Goal: Information Seeking & Learning: Check status

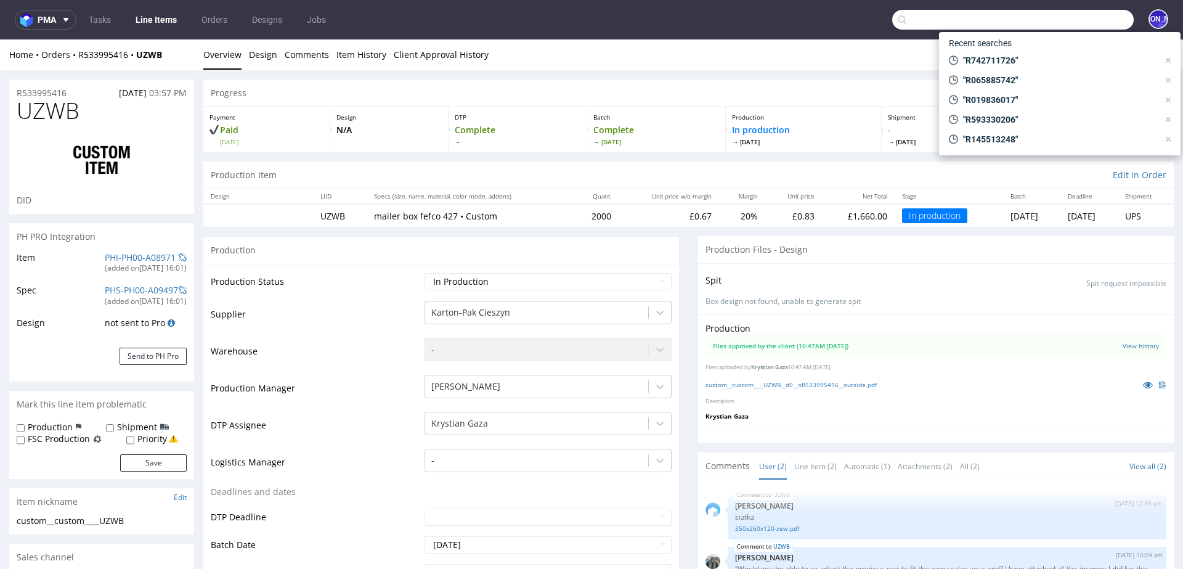
scroll to position [688, 0]
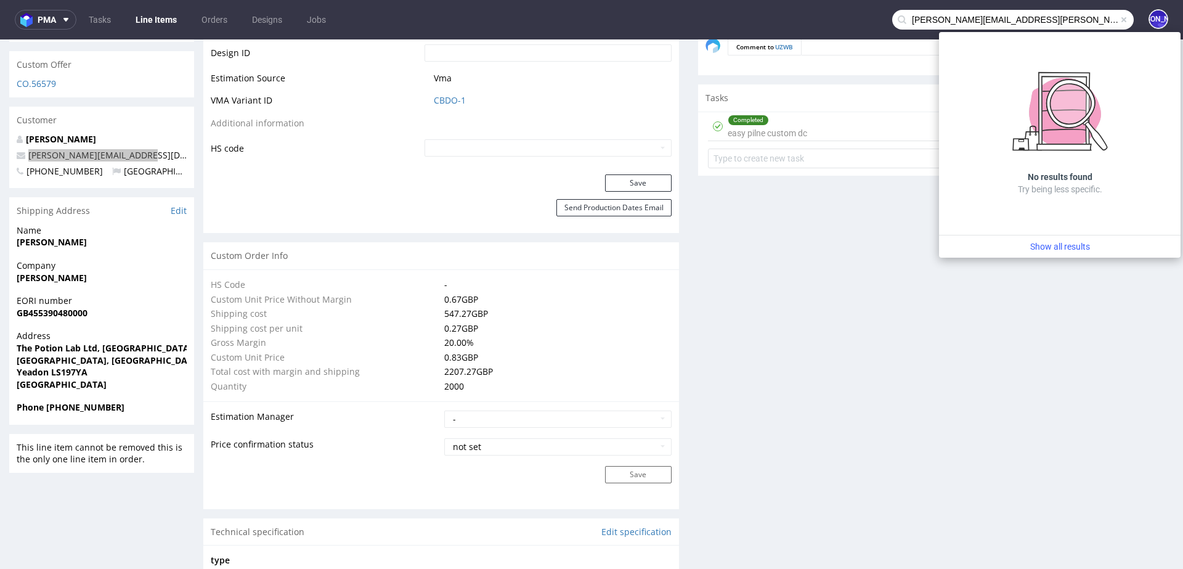
type input "felix.legoff@candeur.co"
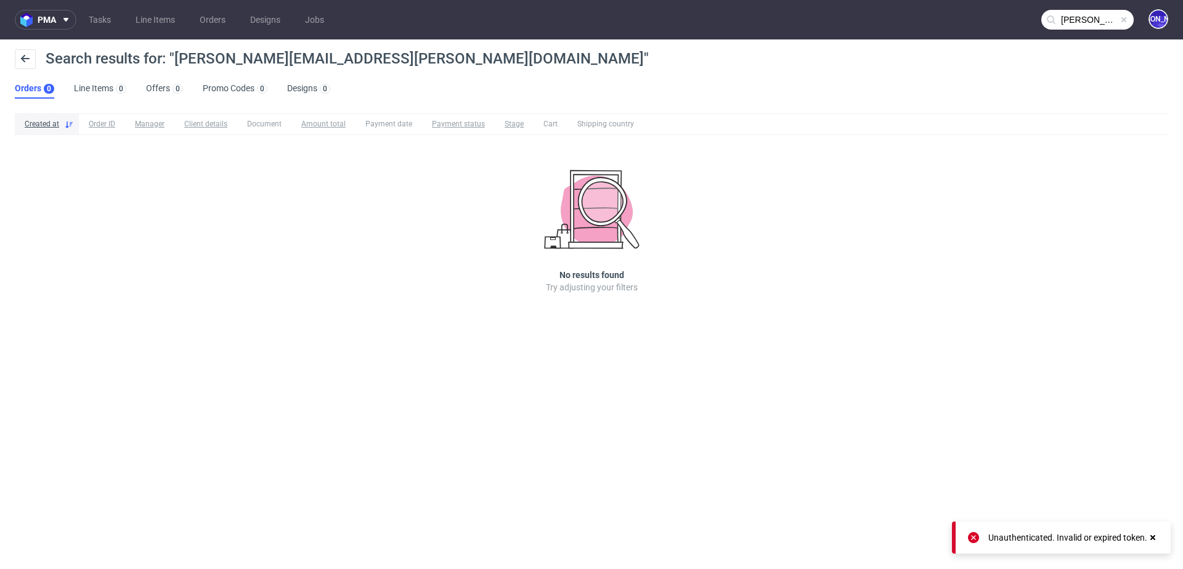
click at [1070, 20] on input "[PERSON_NAME][EMAIL_ADDRESS][PERSON_NAME][DOMAIN_NAME]" at bounding box center [1087, 20] width 92 height 20
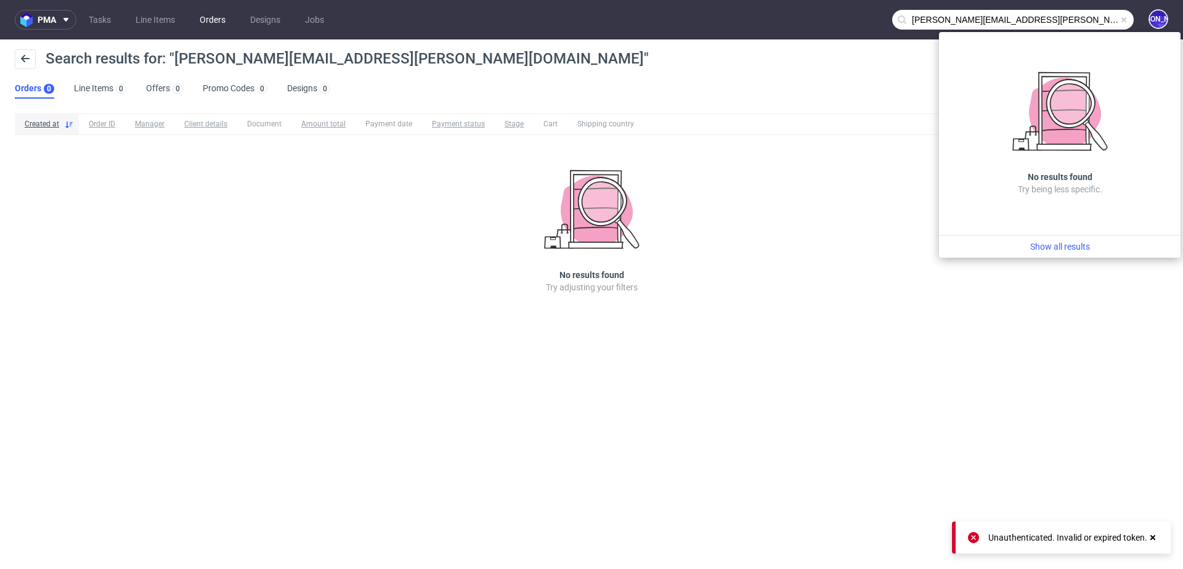
click at [222, 21] on link "Orders" at bounding box center [212, 20] width 41 height 20
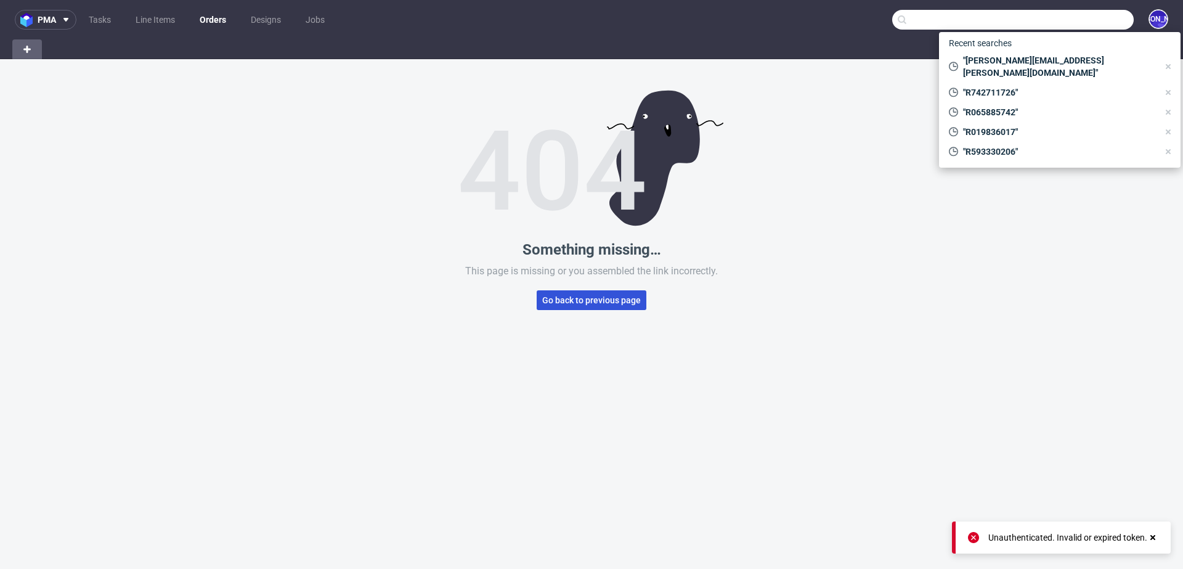
click at [565, 304] on span "Go back to previous page" at bounding box center [591, 300] width 99 height 9
type input "[PERSON_NAME][EMAIL_ADDRESS][PERSON_NAME][DOMAIN_NAME]"
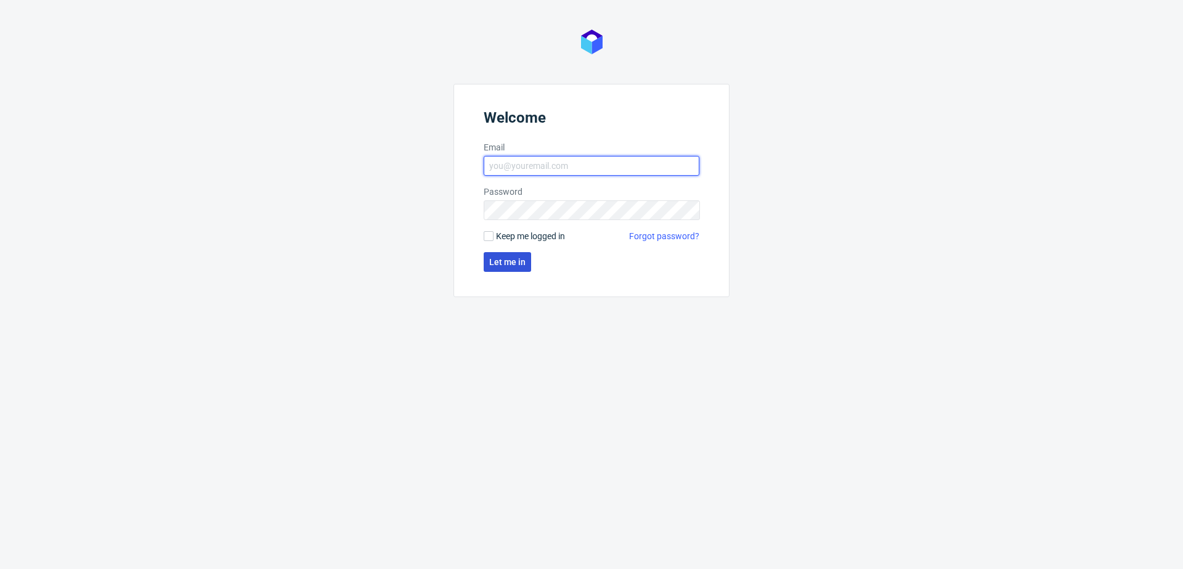
type input "[EMAIL_ADDRESS][DOMAIN_NAME]"
click at [504, 259] on span "Let me in" at bounding box center [507, 262] width 36 height 9
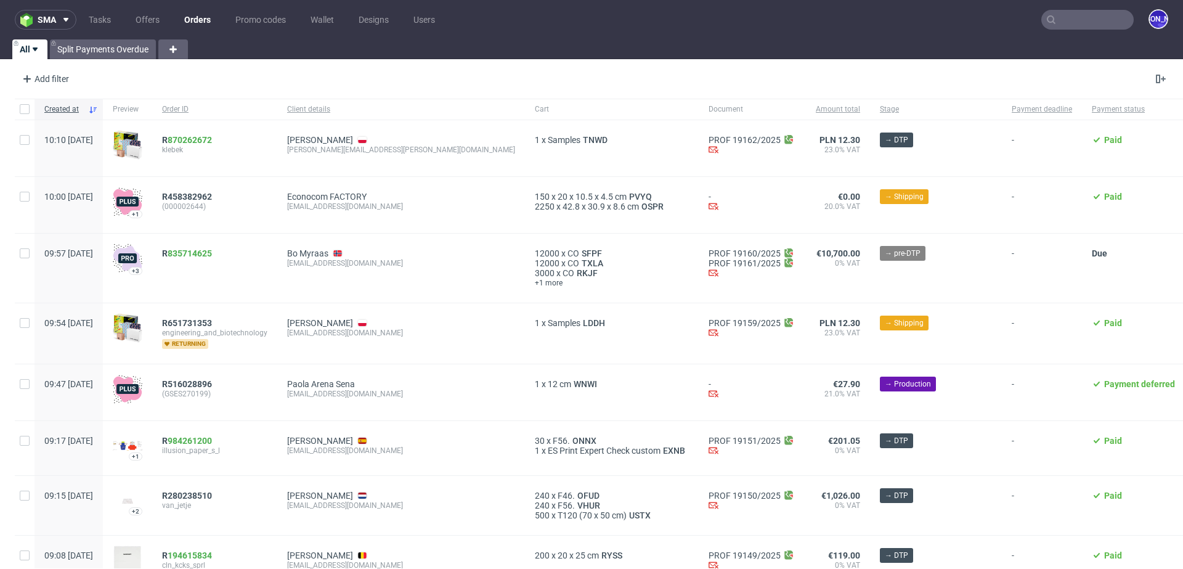
click at [1061, 16] on input "text" at bounding box center [1087, 20] width 92 height 20
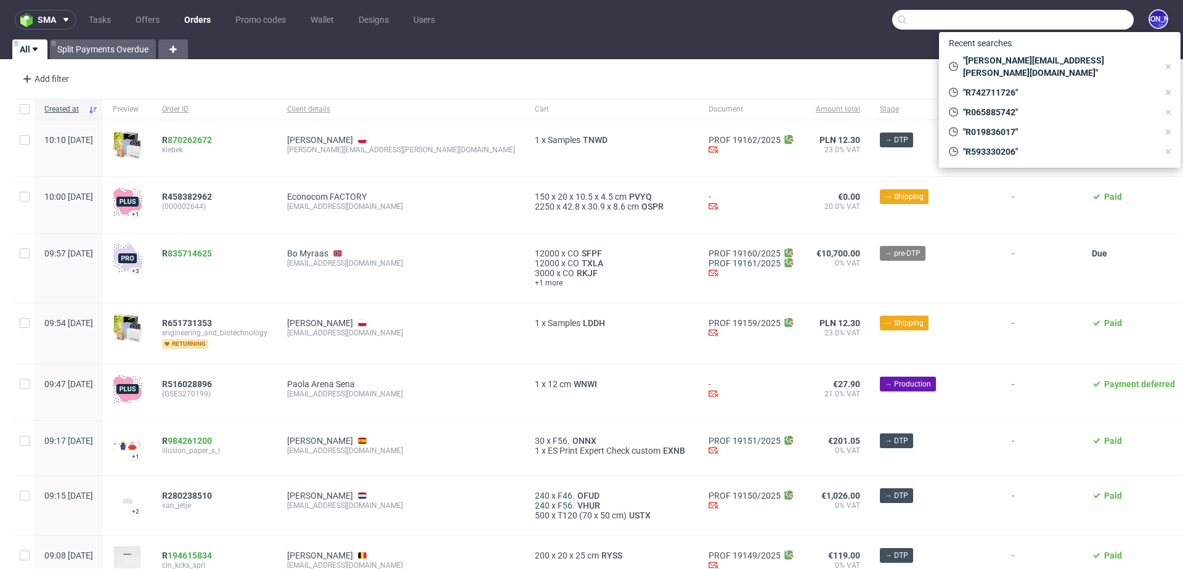
paste input "[PERSON_NAME][EMAIL_ADDRESS][PERSON_NAME][DOMAIN_NAME]"
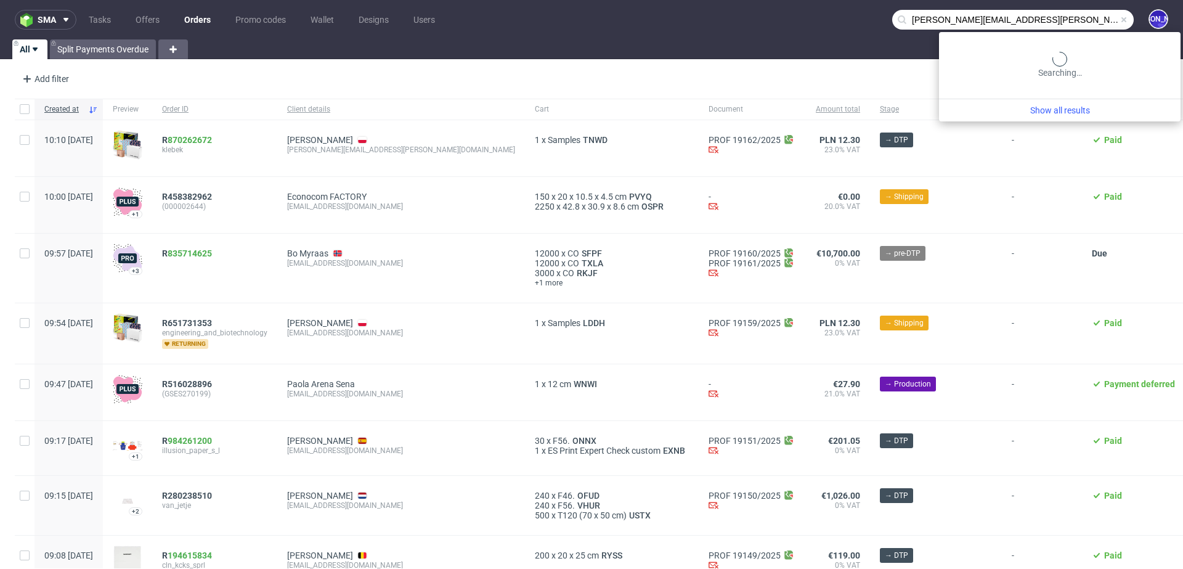
type input "[PERSON_NAME][EMAIL_ADDRESS][PERSON_NAME][DOMAIN_NAME]"
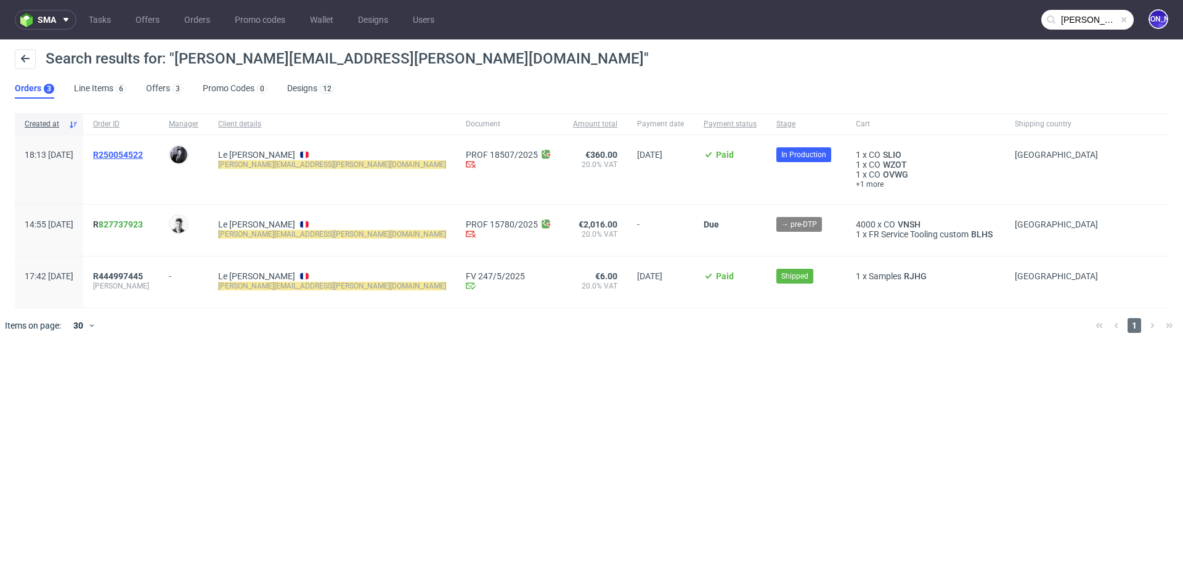
click at [136, 155] on span "R250054522" at bounding box center [118, 155] width 50 height 10
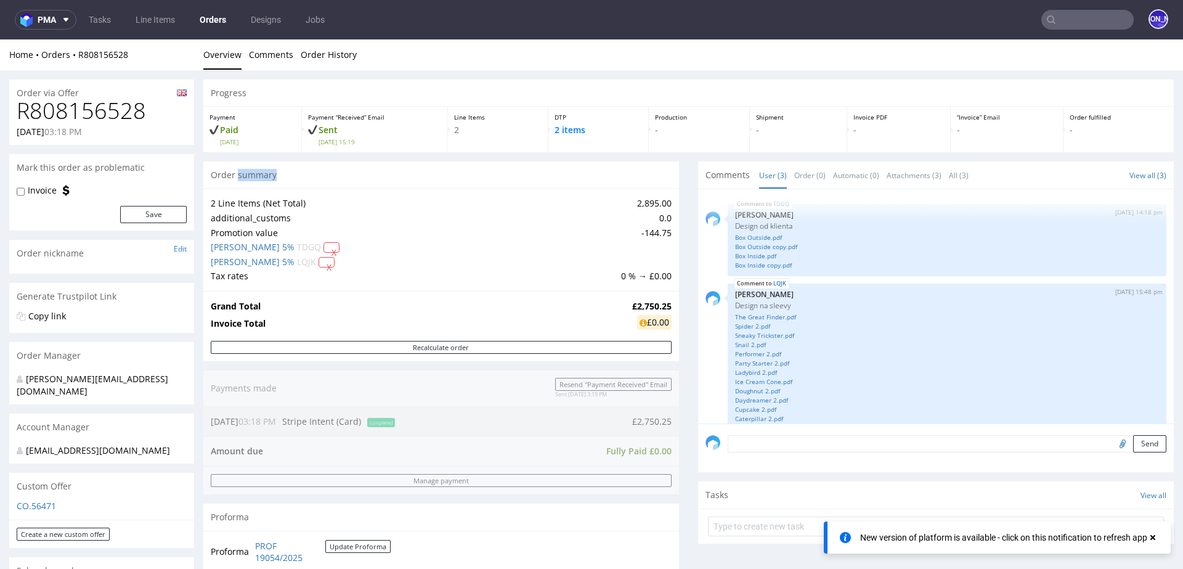
scroll to position [93, 0]
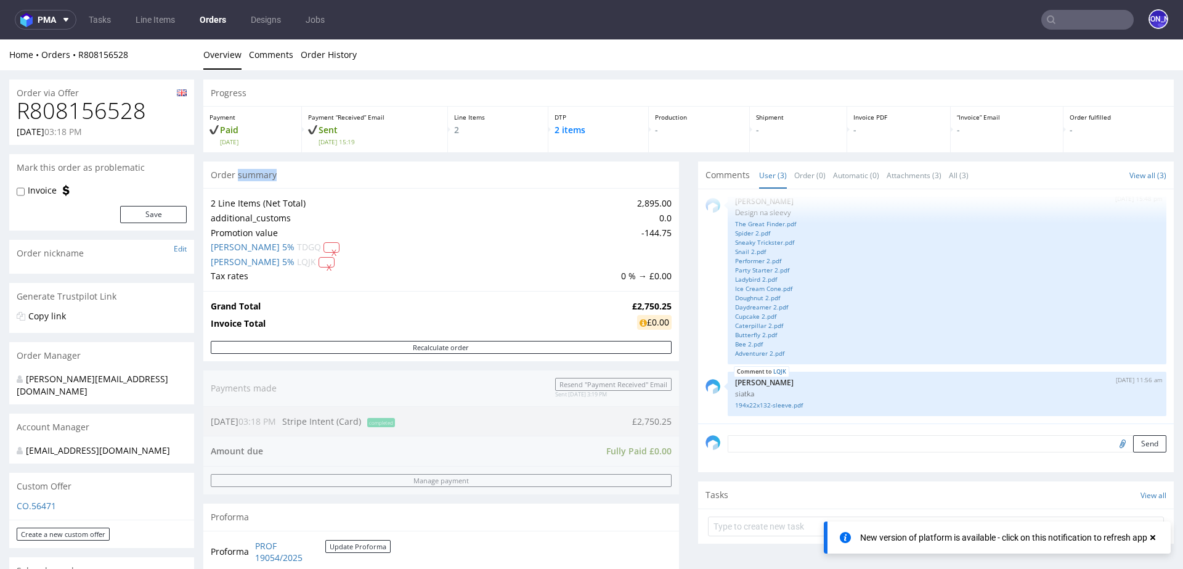
click at [1060, 18] on input "text" at bounding box center [1087, 20] width 92 height 20
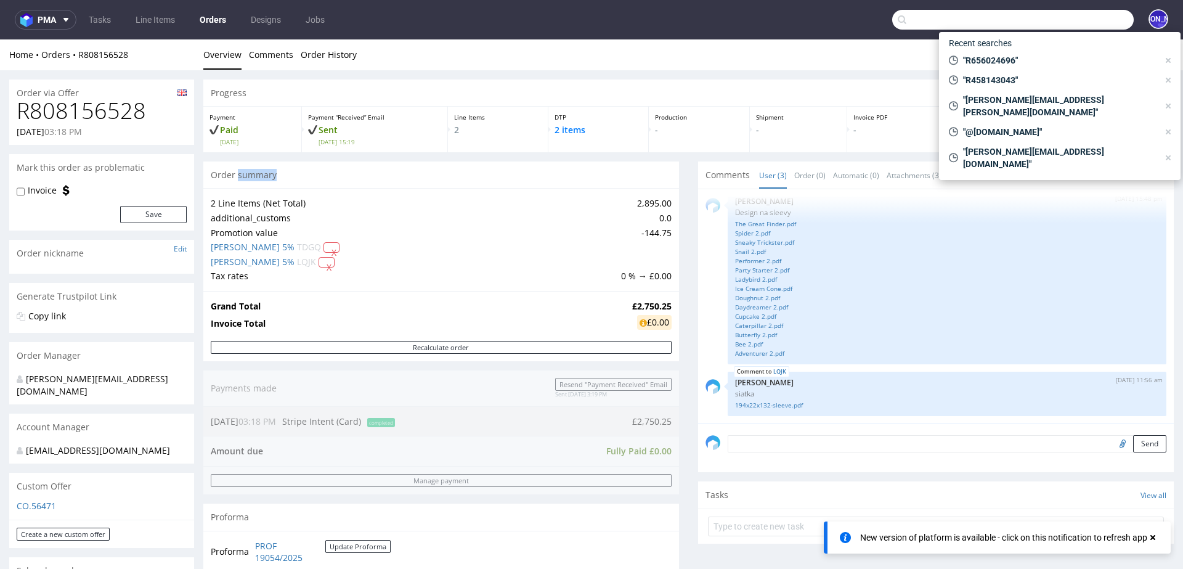
paste input "R830997081"
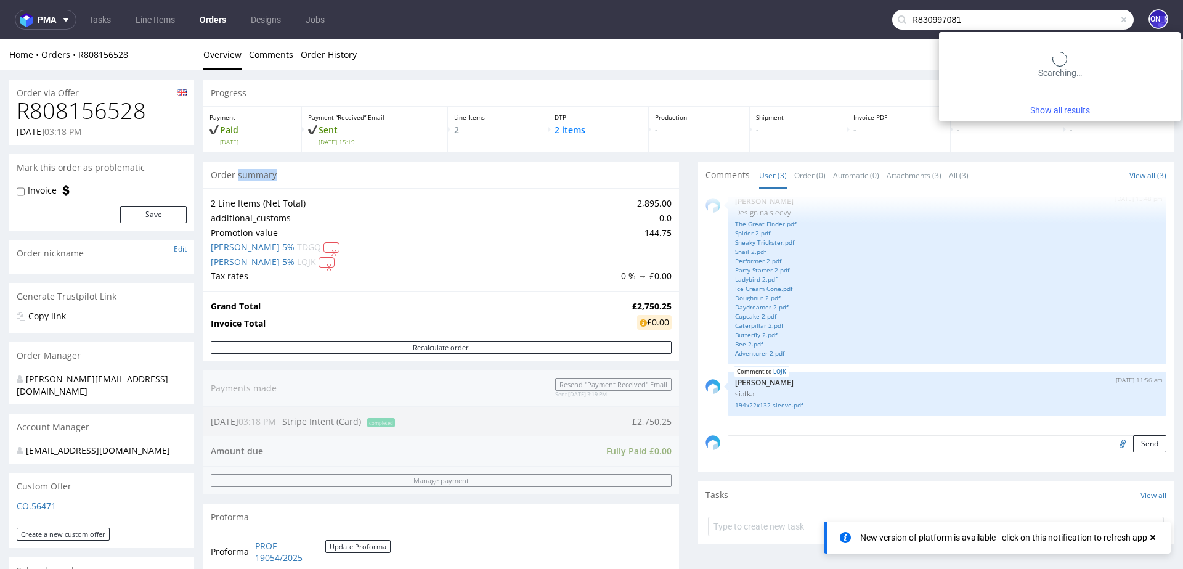
type input "R830997081"
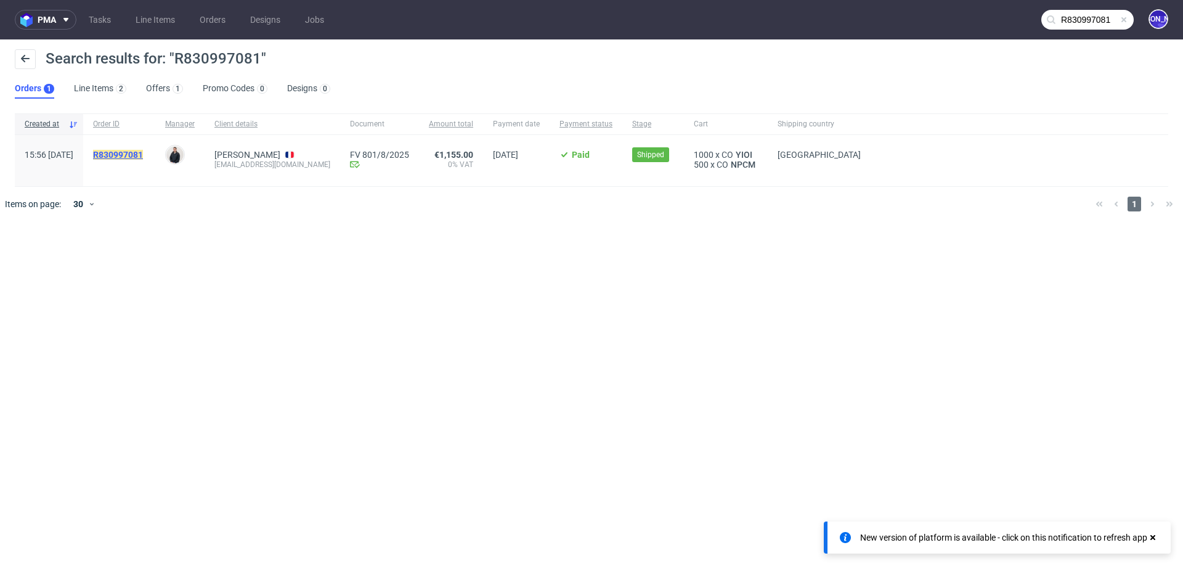
click at [143, 151] on mark "R830997081" at bounding box center [118, 155] width 50 height 10
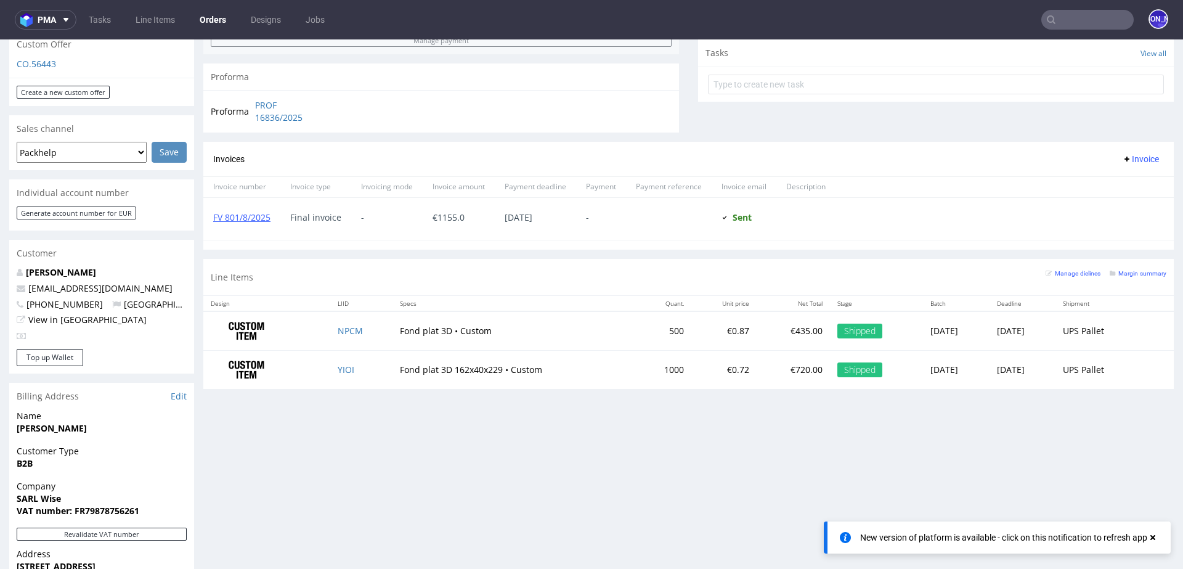
scroll to position [444, 0]
click at [1069, 14] on input "text" at bounding box center [1087, 20] width 92 height 20
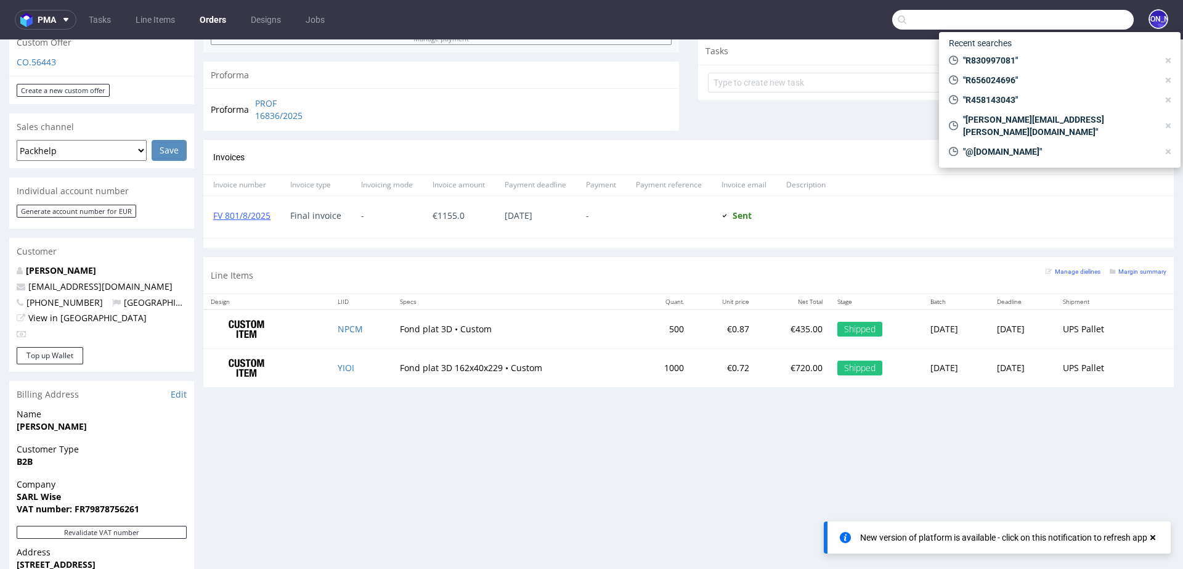
paste input "R696039512"
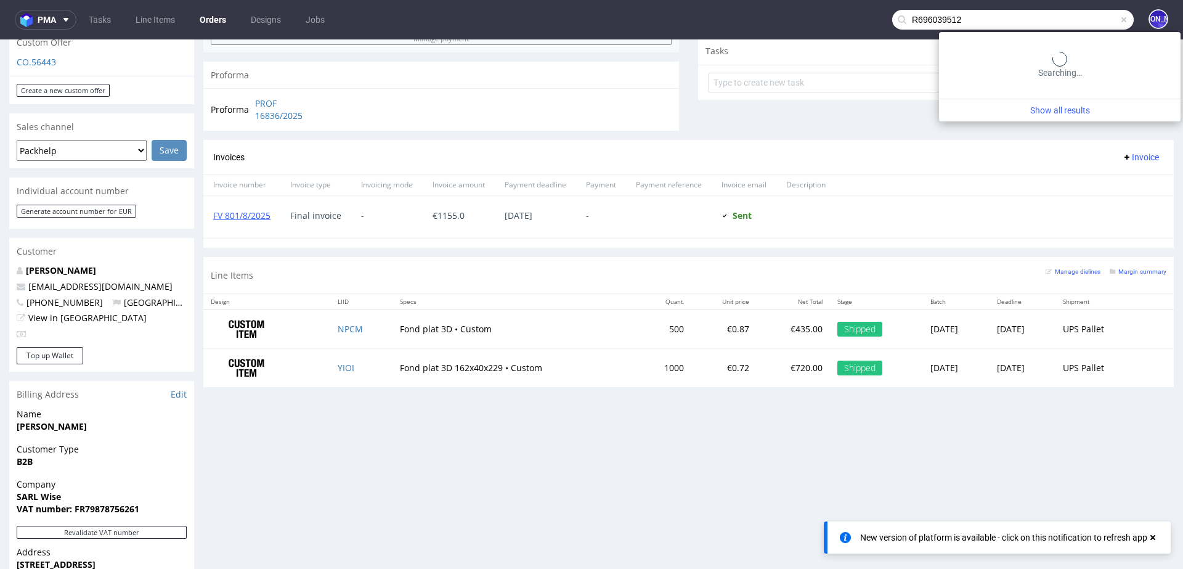
type input "R696039512"
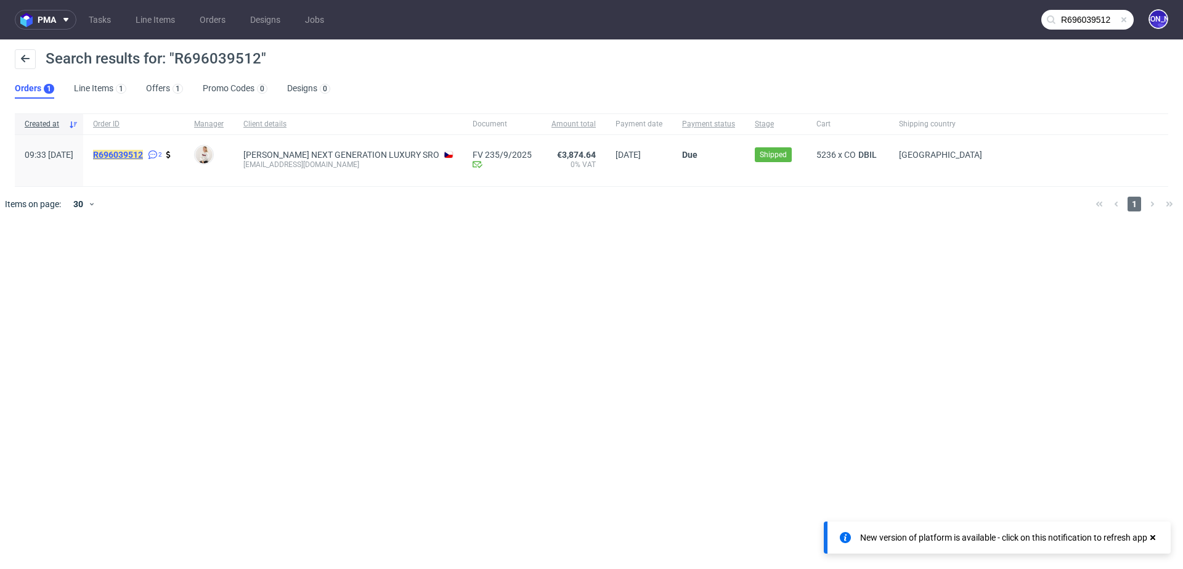
click at [136, 154] on mark "R696039512" at bounding box center [118, 155] width 50 height 10
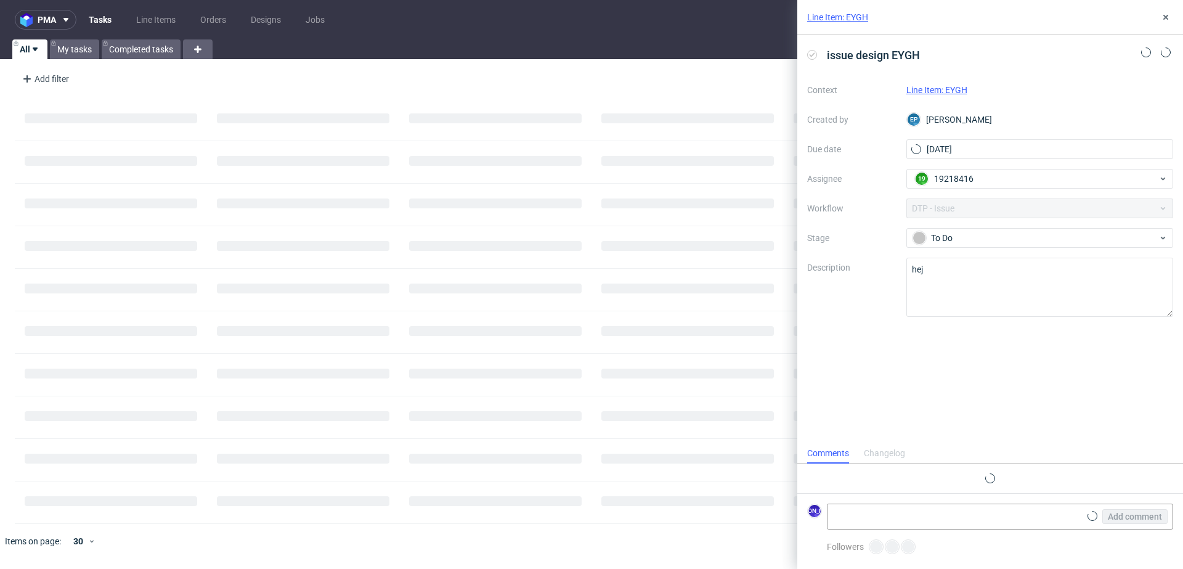
scroll to position [10, 0]
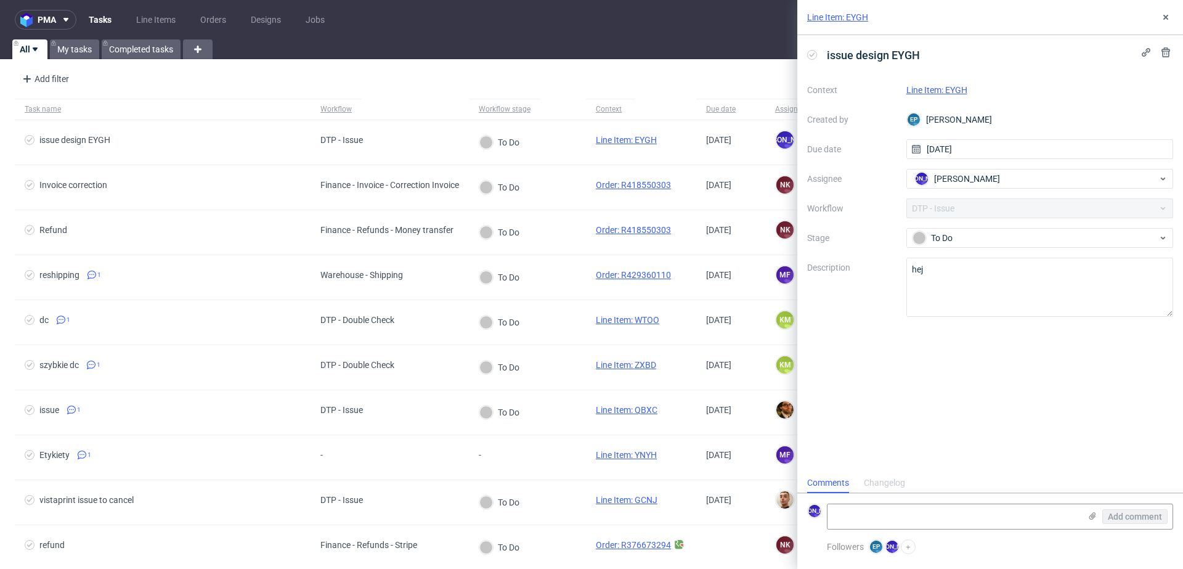
click at [954, 90] on link "Line Item: EYGH" at bounding box center [936, 90] width 61 height 10
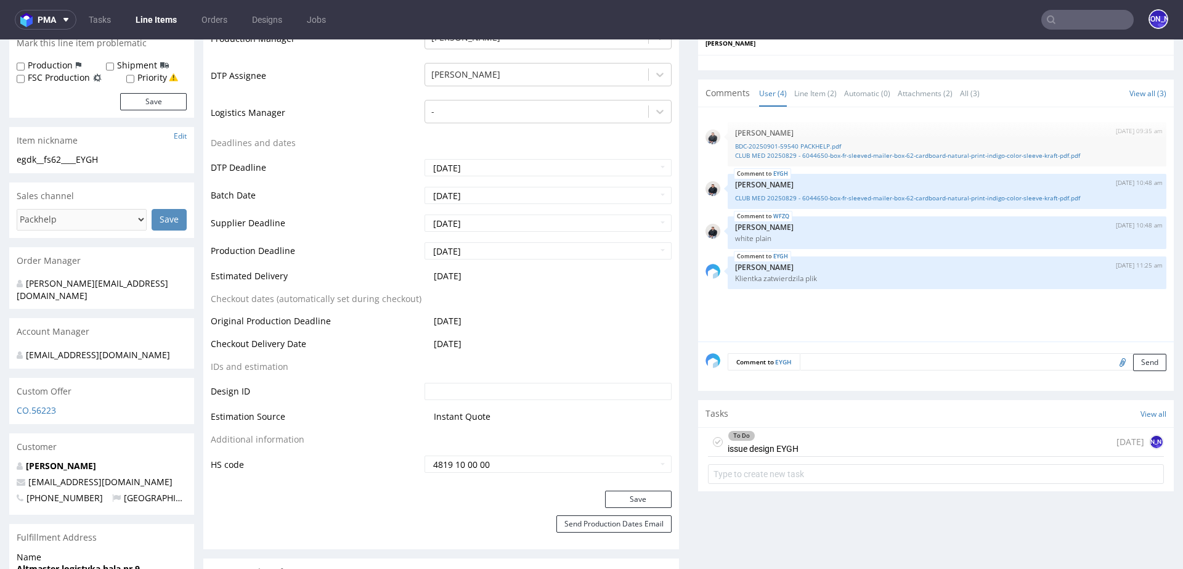
scroll to position [408, 0]
click at [782, 435] on div "To Do" at bounding box center [763, 433] width 70 height 10
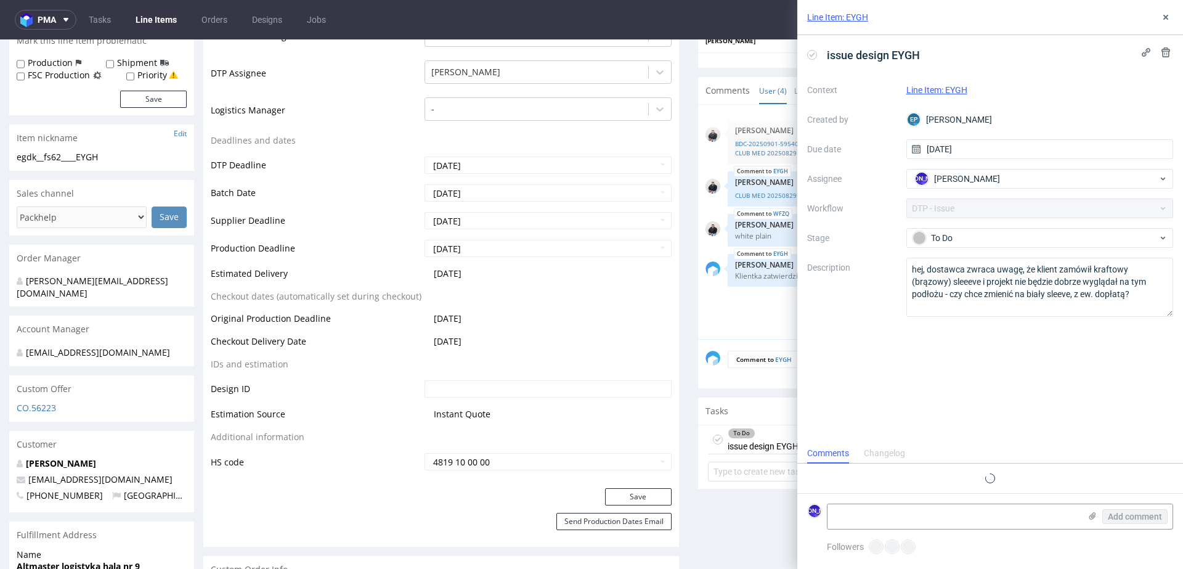
scroll to position [10, 0]
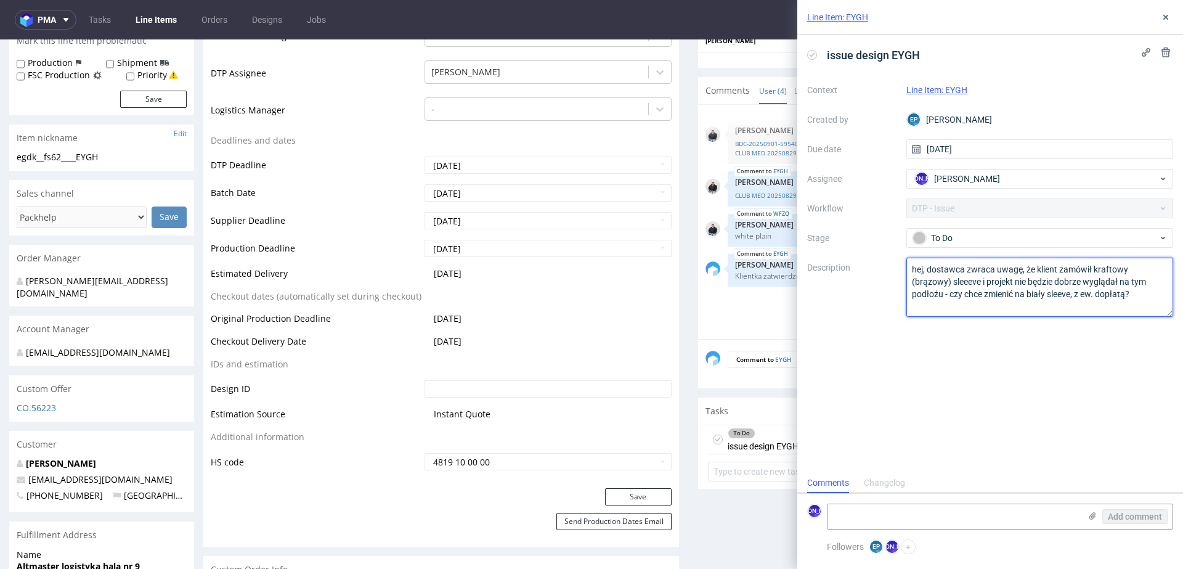
drag, startPoint x: 1089, startPoint y: 297, endPoint x: 893, endPoint y: 272, distance: 197.5
click at [893, 272] on div "Context Line Item: EYGH Created by EP Ewa Prus Due date 09/09/2025 Assignee JO …" at bounding box center [990, 198] width 366 height 237
click at [1163, 15] on use at bounding box center [1165, 17] width 5 height 5
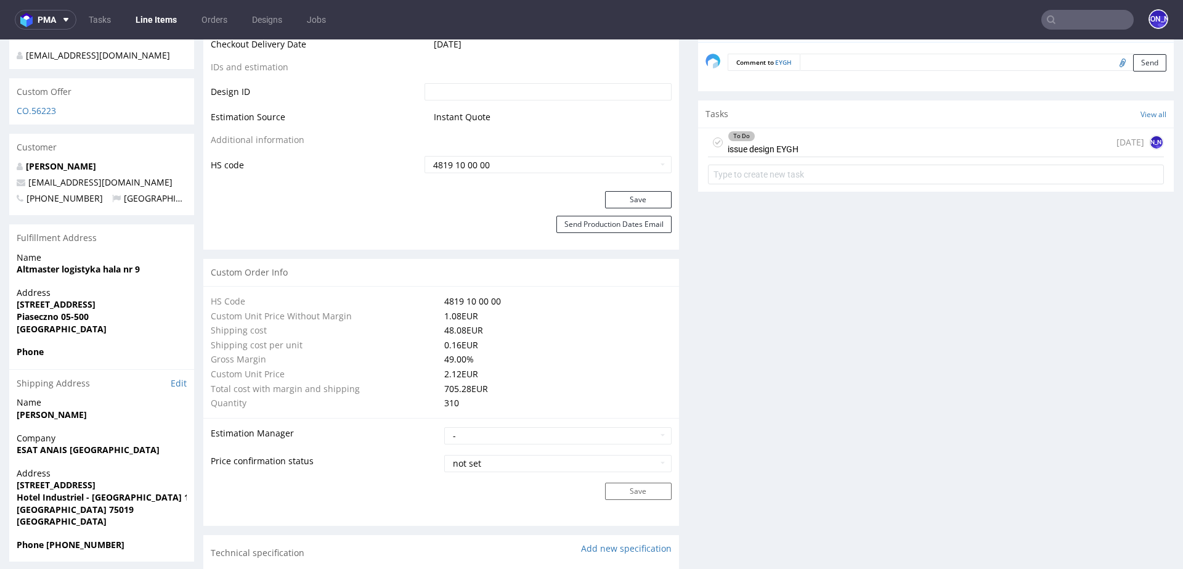
scroll to position [701, 0]
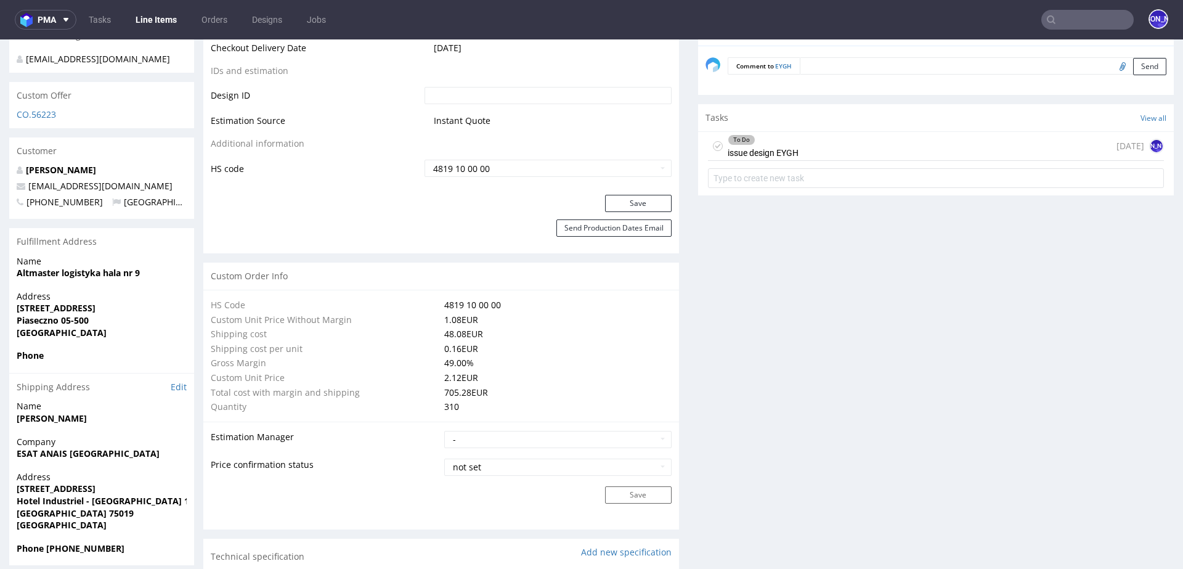
click at [800, 144] on div "To Do issue design EYGH today JO" at bounding box center [936, 146] width 456 height 29
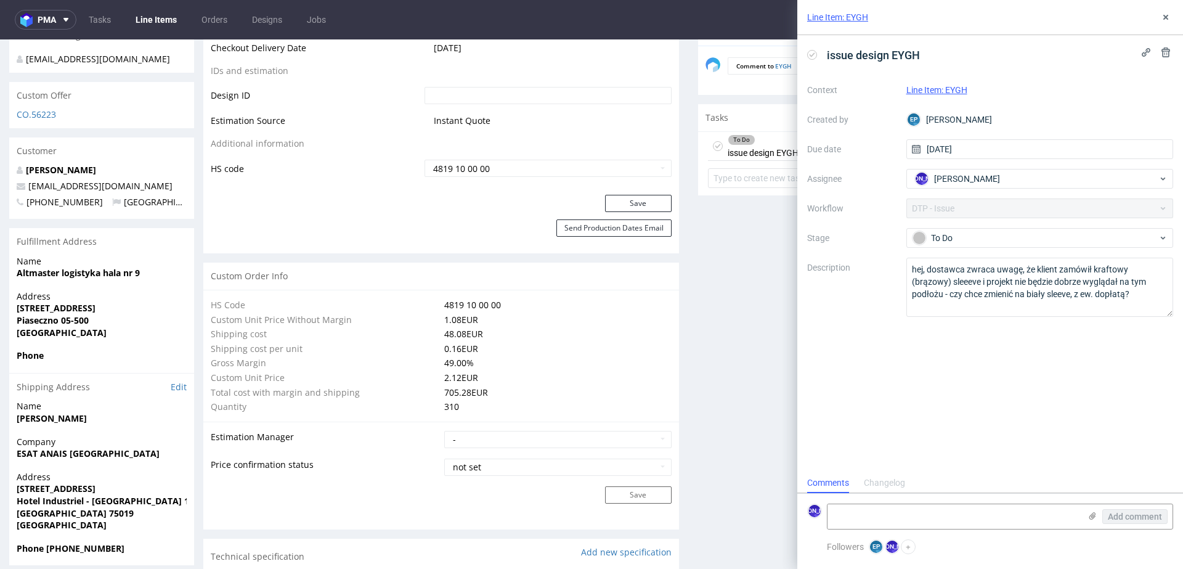
scroll to position [10, 0]
click at [867, 509] on textarea at bounding box center [953, 516] width 253 height 25
type textarea "J"
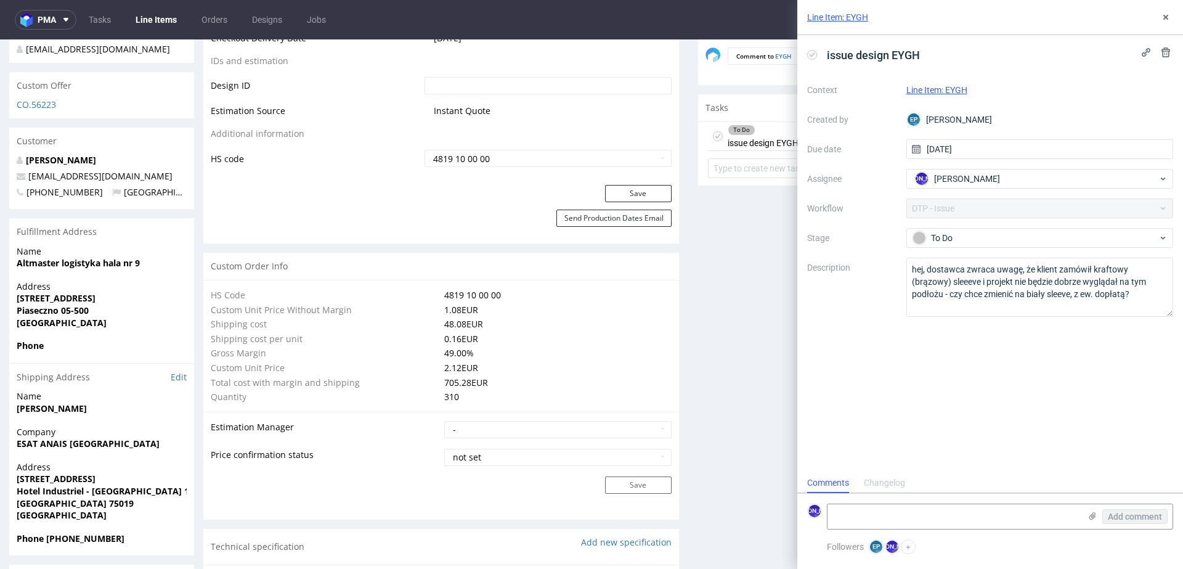
scroll to position [716, 0]
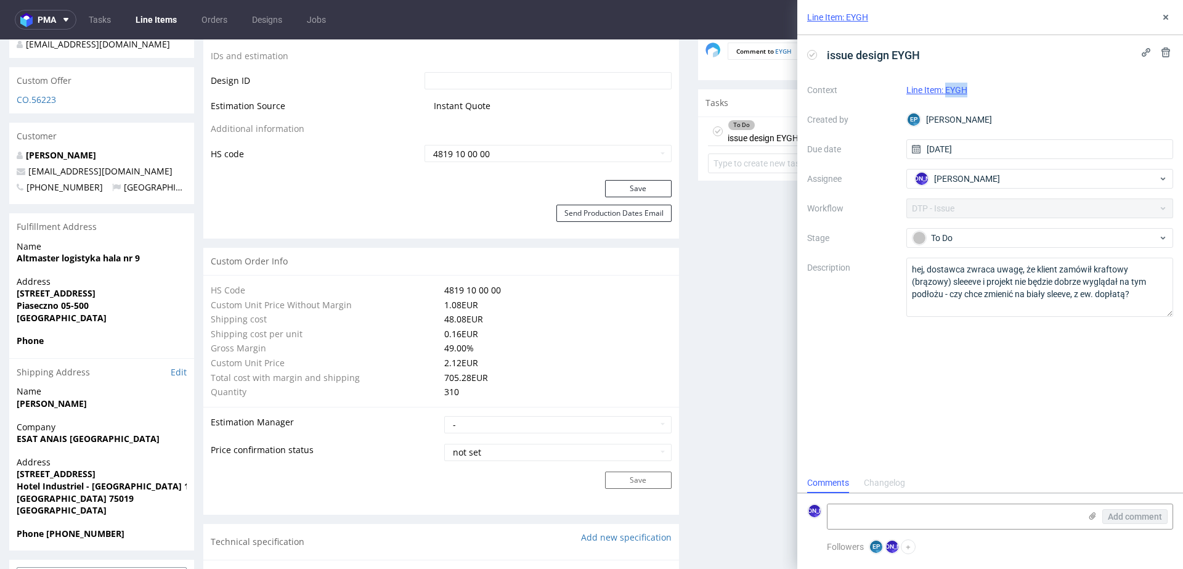
drag, startPoint x: 978, startPoint y: 88, endPoint x: 946, endPoint y: 89, distance: 32.1
click at [946, 89] on div "Line Item: EYGH" at bounding box center [1039, 90] width 267 height 15
copy link "EYGH"
click at [1169, 17] on icon at bounding box center [1166, 17] width 10 height 10
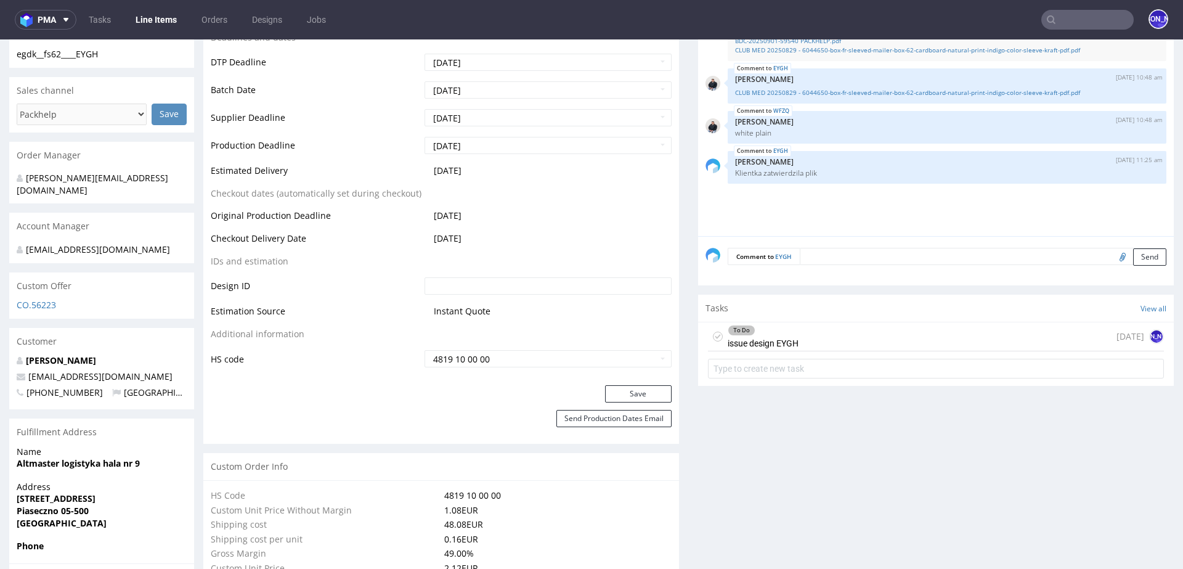
scroll to position [509, 0]
click at [843, 327] on div "To Do issue design EYGH today JO" at bounding box center [936, 338] width 456 height 29
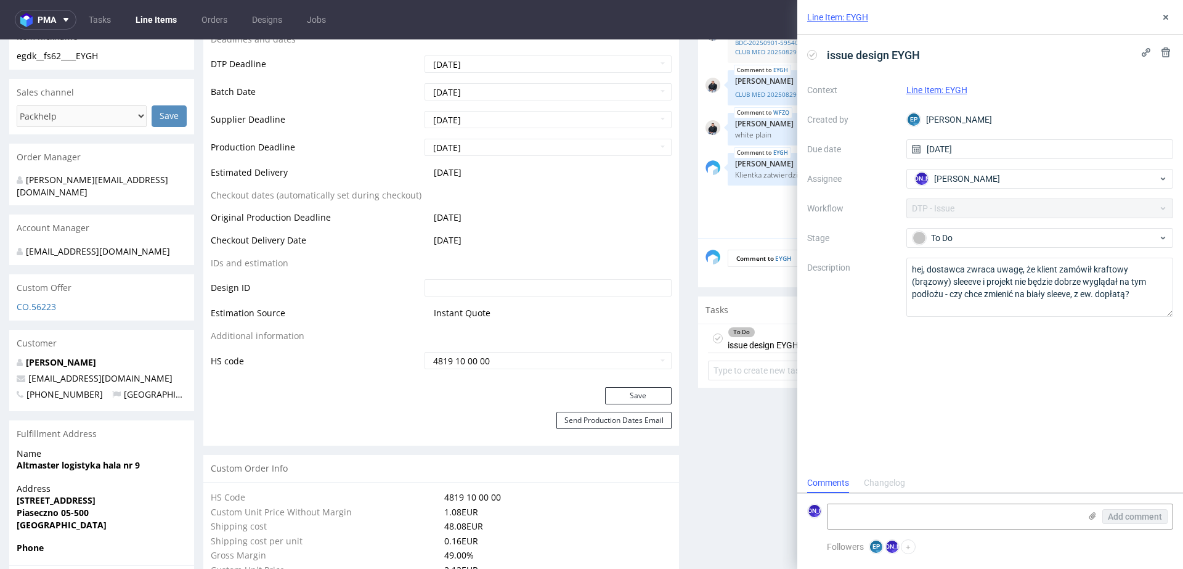
scroll to position [10, 0]
drag, startPoint x: 927, startPoint y: 269, endPoint x: 1142, endPoint y: 281, distance: 216.0
click at [1142, 281] on textarea "hej, dostawca zwraca uwagę, że klient zamówił kraftowy (brązowy) sleeeve i proj…" at bounding box center [1039, 287] width 267 height 59
click at [1171, 14] on button at bounding box center [1165, 17] width 15 height 15
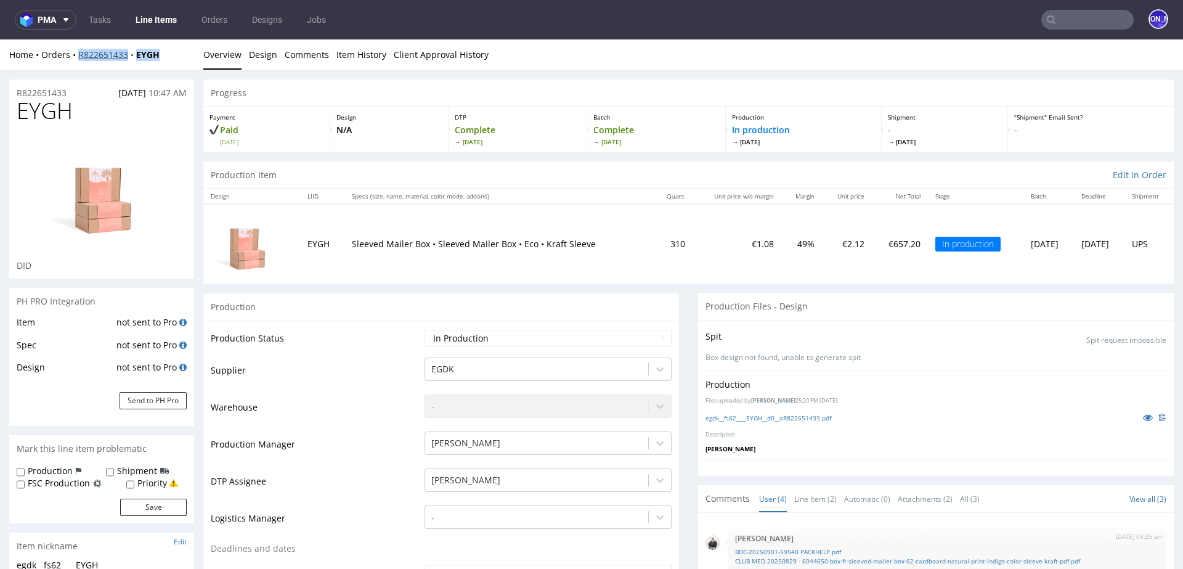
drag, startPoint x: 174, startPoint y: 52, endPoint x: 79, endPoint y: 52, distance: 95.5
click at [79, 52] on div "Home Orders R822651433 EYGH" at bounding box center [101, 55] width 185 height 12
copy div "R822651433 EYGH"
click at [1050, 13] on input "text" at bounding box center [1087, 20] width 92 height 20
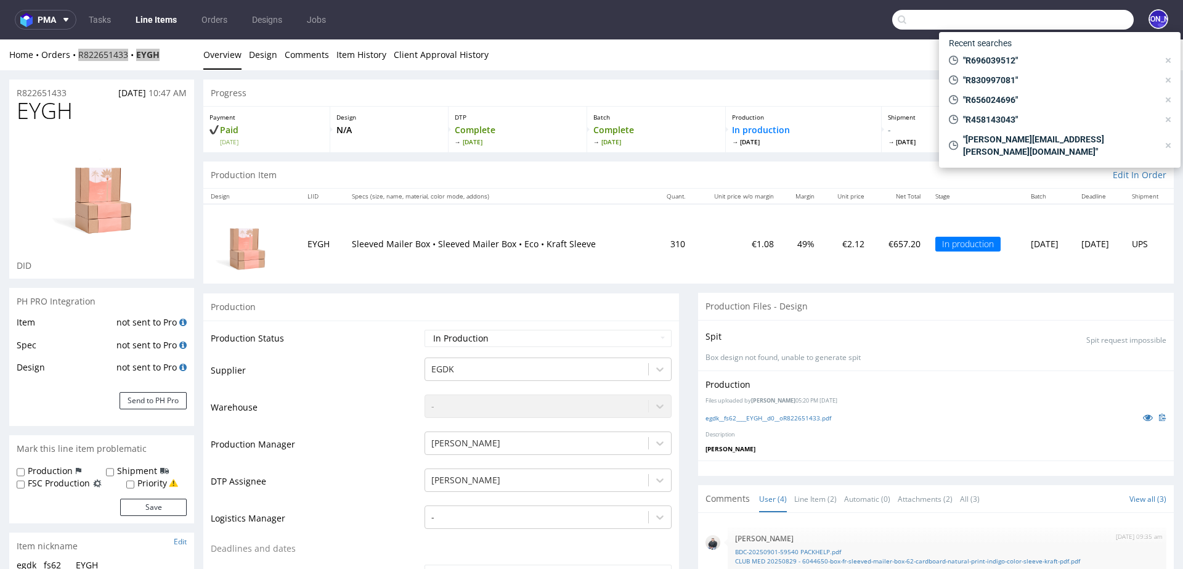
paste input "kmhelstrip@yahoo.com"
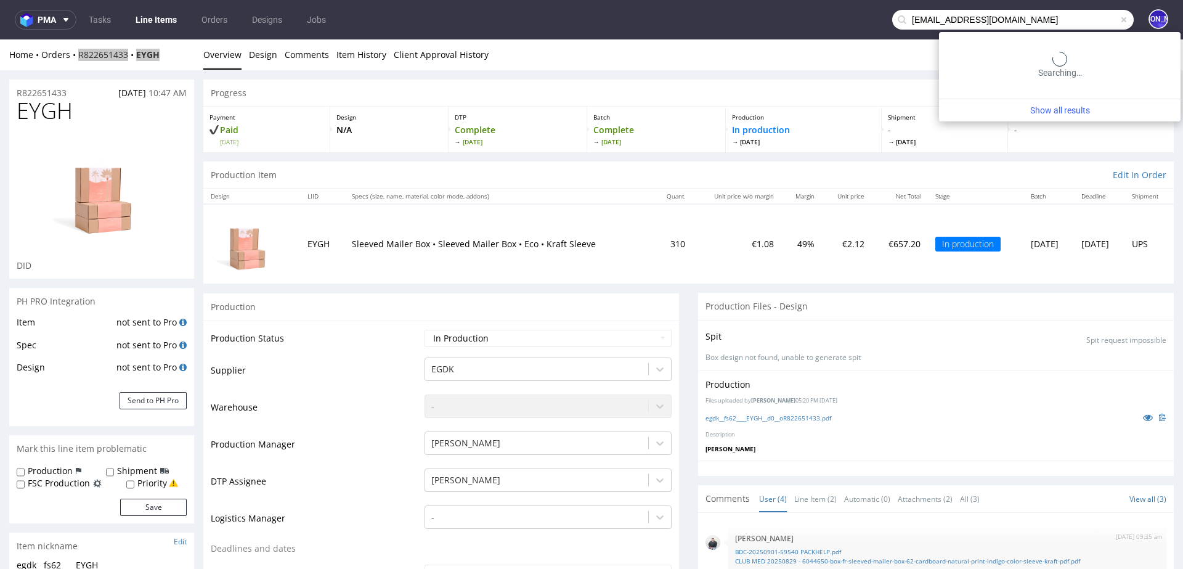
type input "kmhelstrip@yahoo.com"
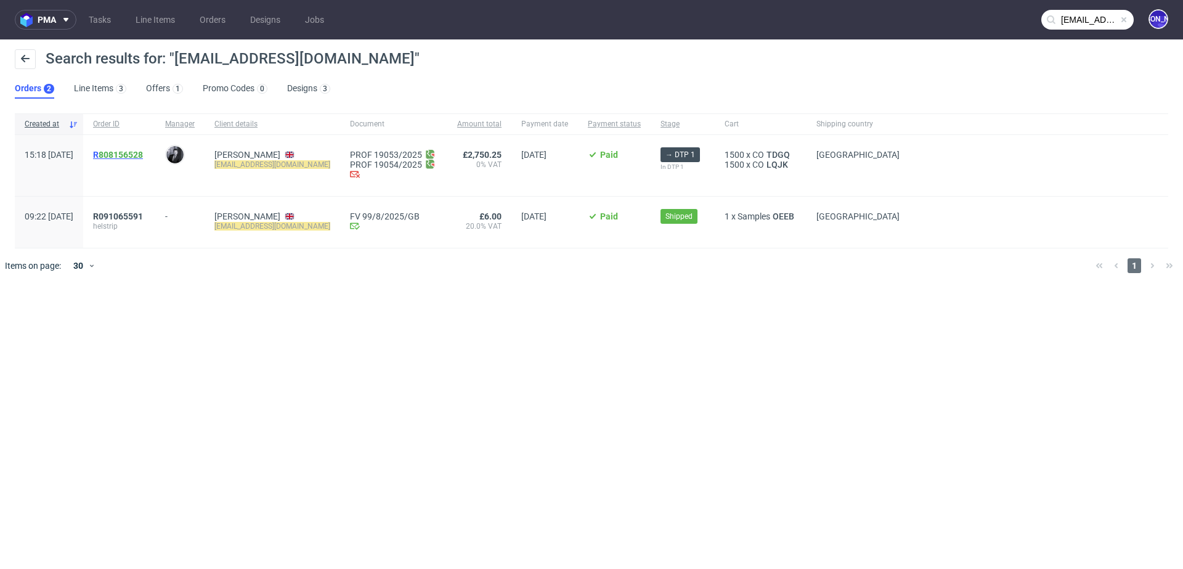
click at [129, 154] on span "R 808156528" at bounding box center [118, 155] width 50 height 10
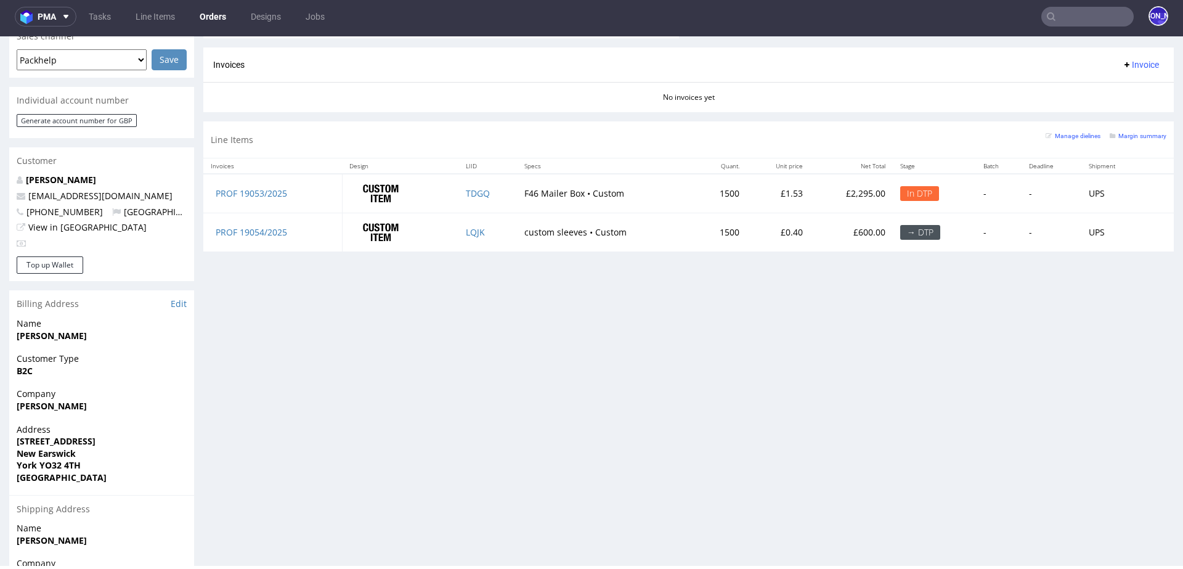
scroll to position [467, 0]
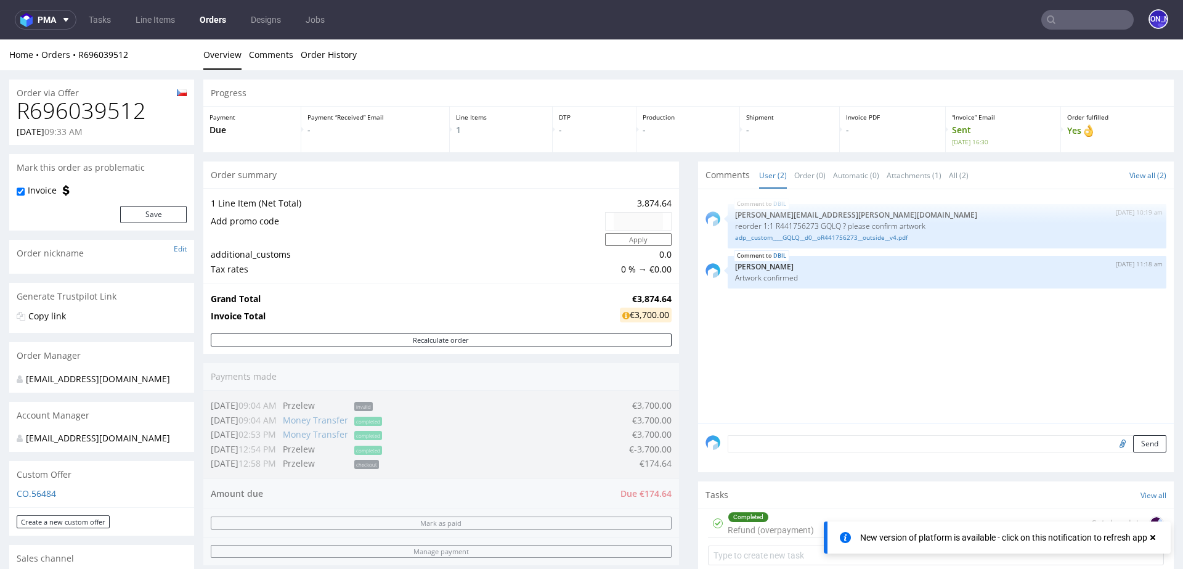
click at [1045, 23] on input "text" at bounding box center [1087, 20] width 92 height 20
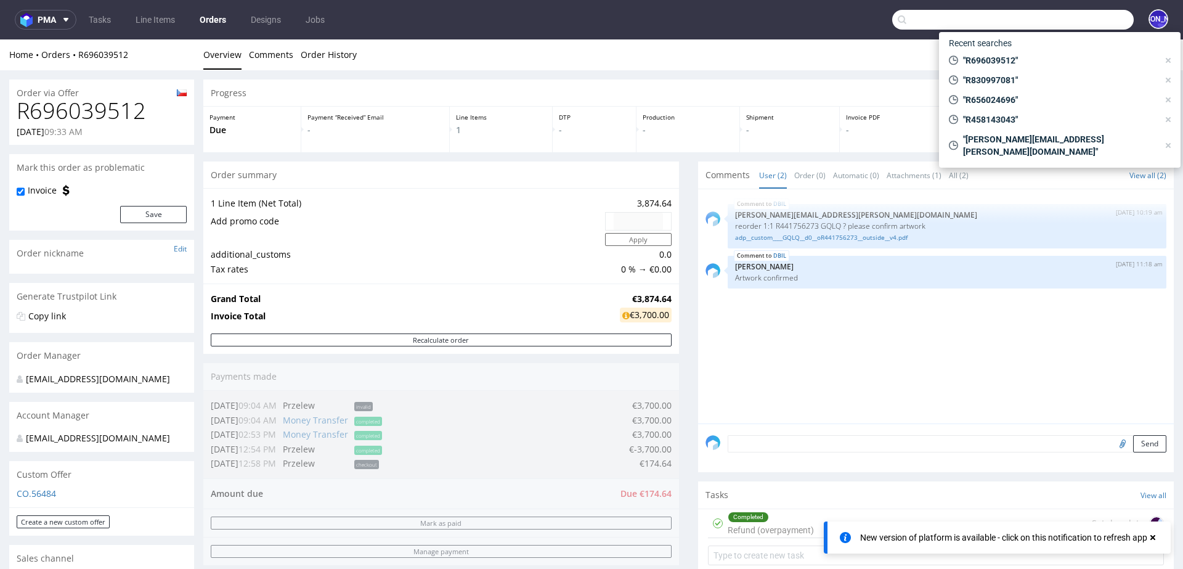
paste input "[EMAIL_ADDRESS][DOMAIN_NAME]"
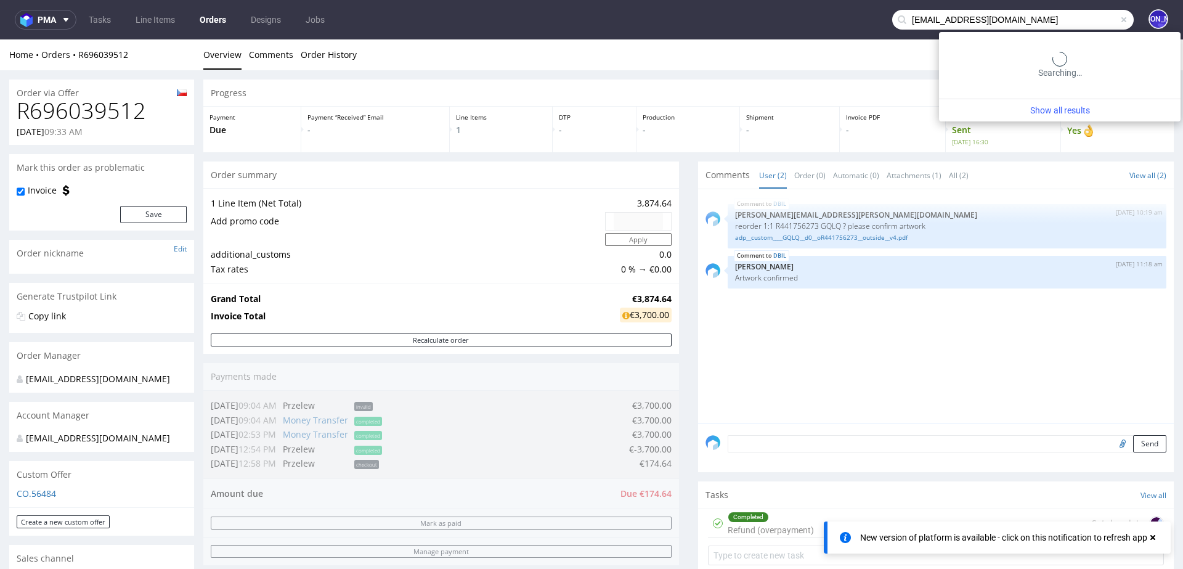
type input "[EMAIL_ADDRESS][DOMAIN_NAME]"
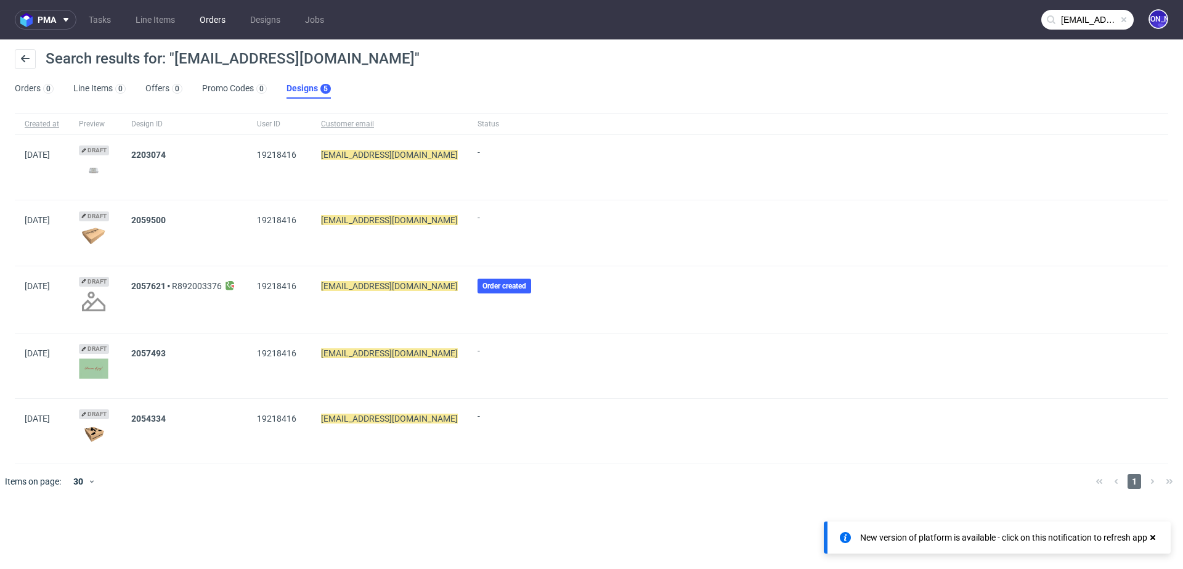
click at [211, 14] on link "Orders" at bounding box center [212, 20] width 41 height 20
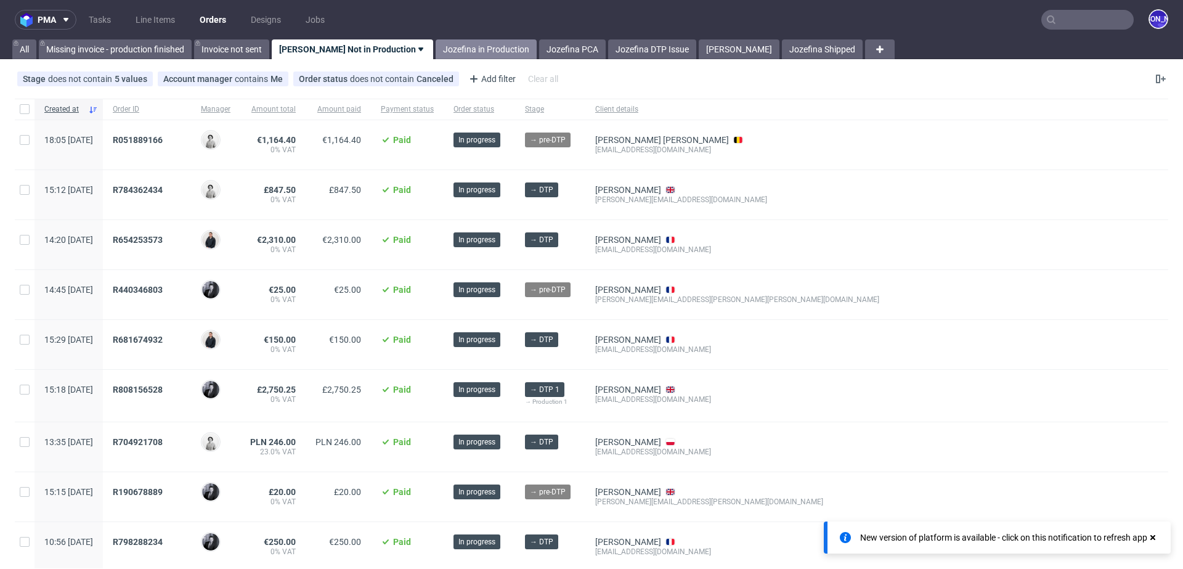
click at [468, 46] on link "Jozefina in Production" at bounding box center [486, 49] width 101 height 20
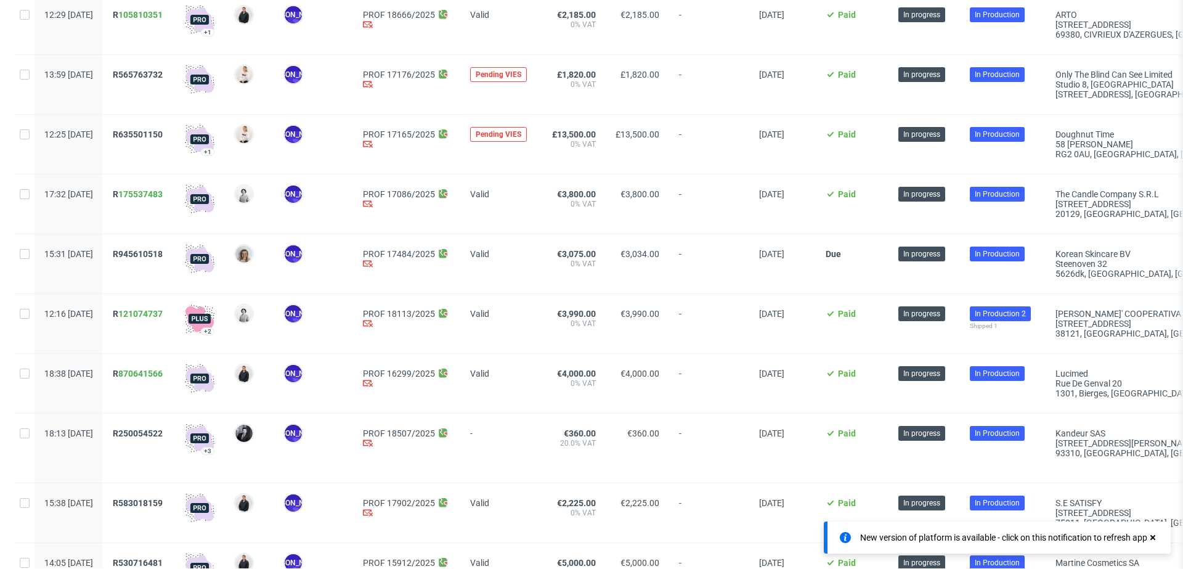
scroll to position [494, 0]
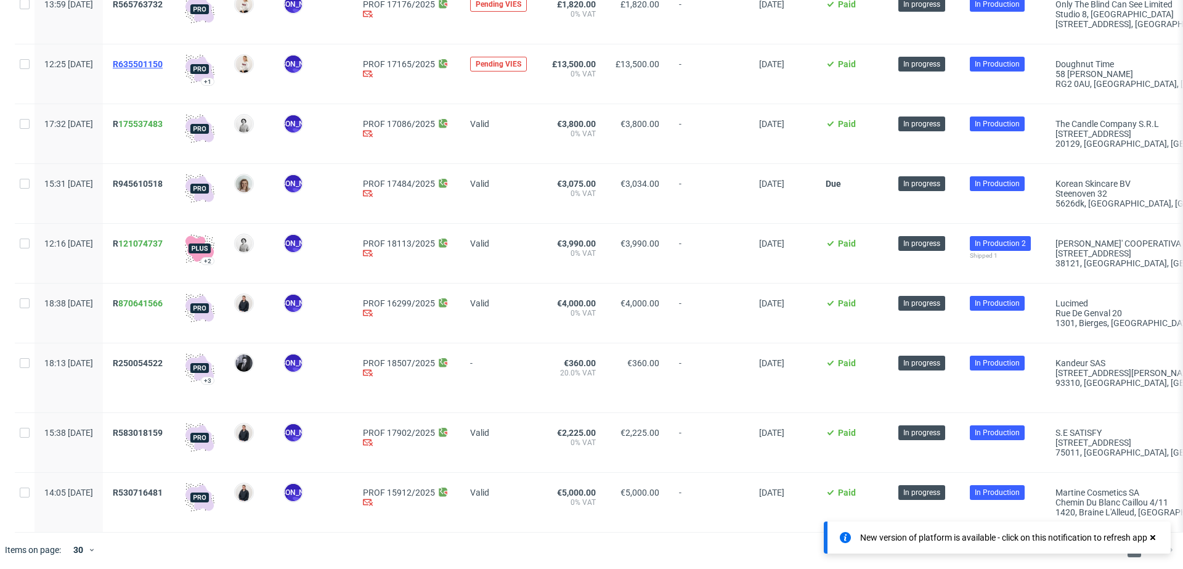
click at [163, 62] on span "R635501150" at bounding box center [138, 64] width 50 height 10
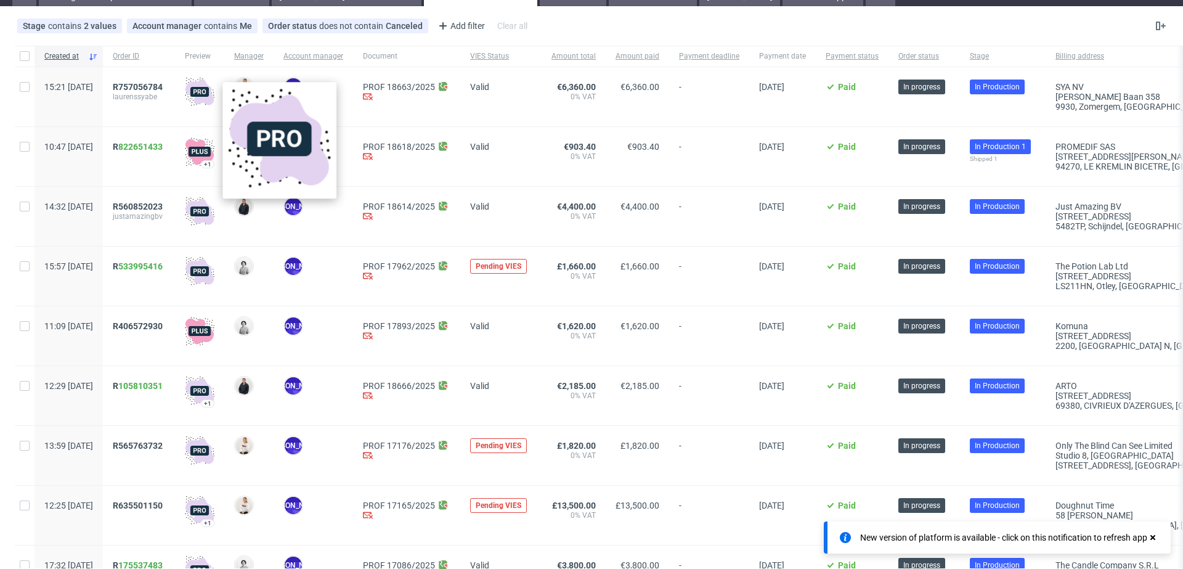
scroll to position [0, 0]
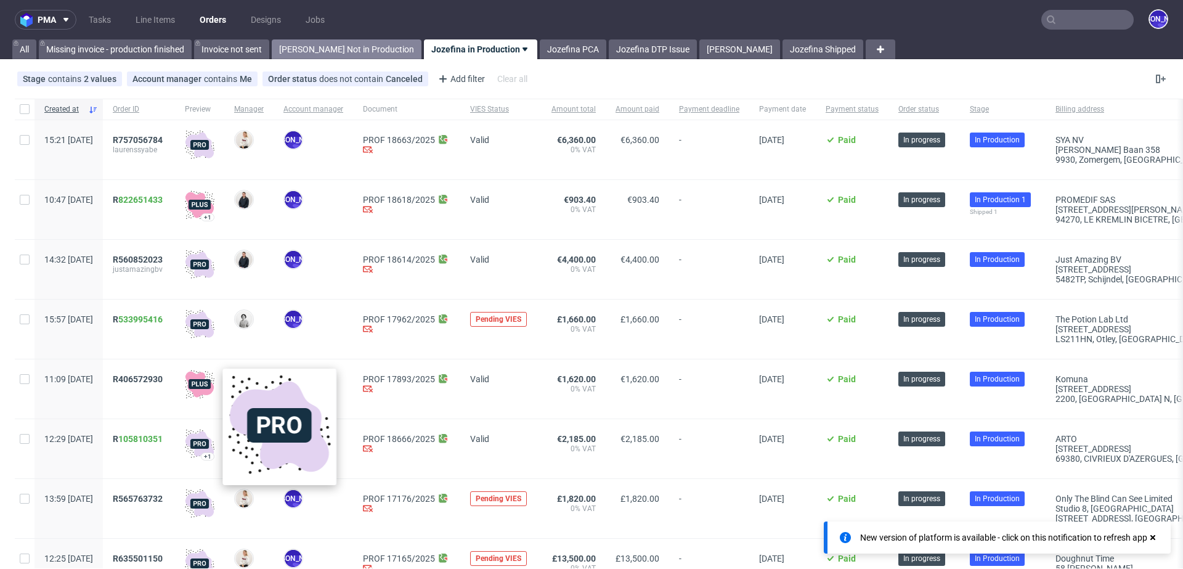
click at [333, 44] on link "Jozefina Not in Production" at bounding box center [347, 49] width 150 height 20
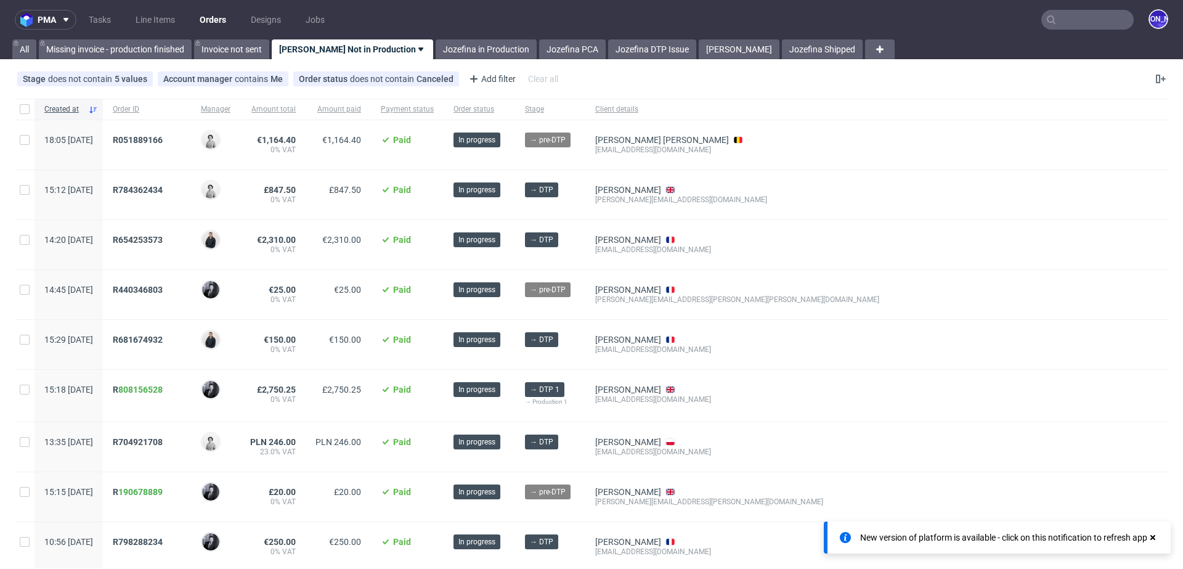
scroll to position [392, 0]
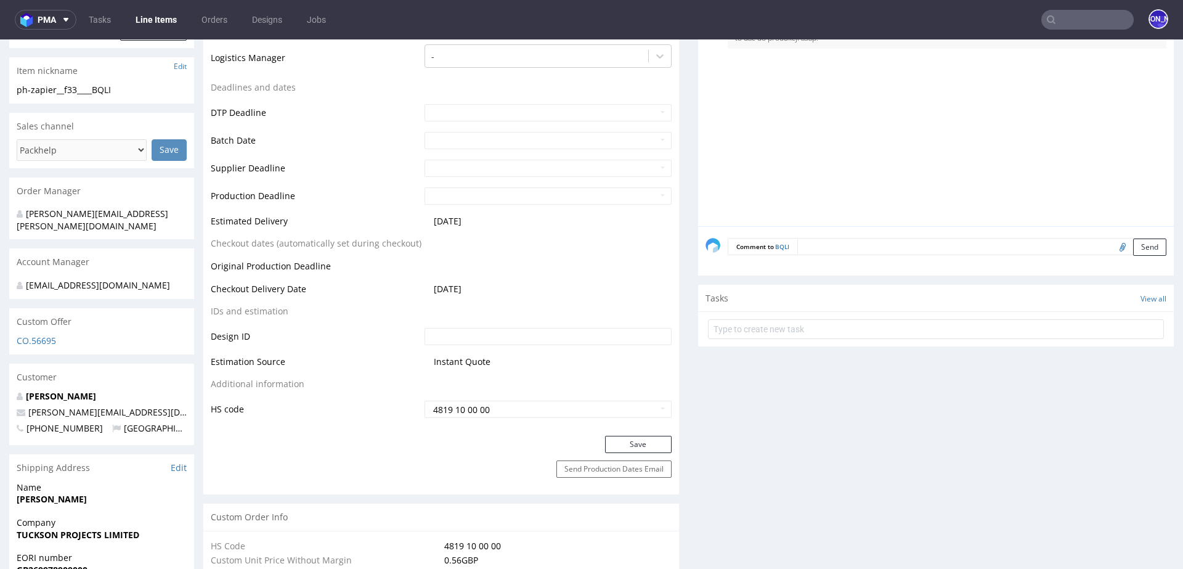
scroll to position [449, 0]
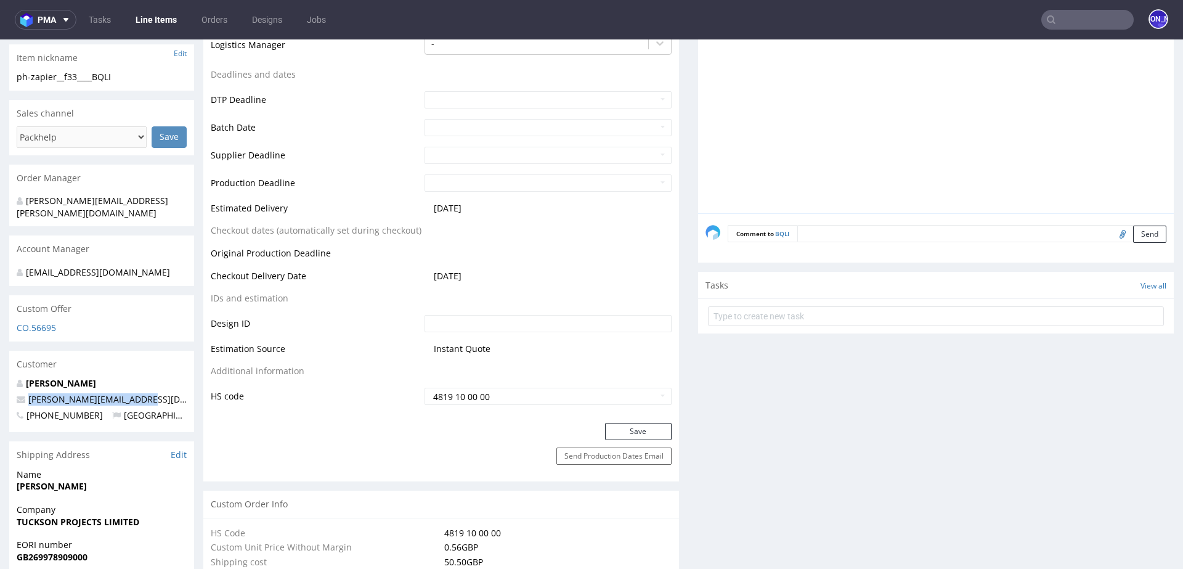
drag, startPoint x: 149, startPoint y: 386, endPoint x: 21, endPoint y: 385, distance: 128.1
click at [21, 393] on p "[PERSON_NAME][EMAIL_ADDRESS][DOMAIN_NAME]" at bounding box center [102, 399] width 170 height 12
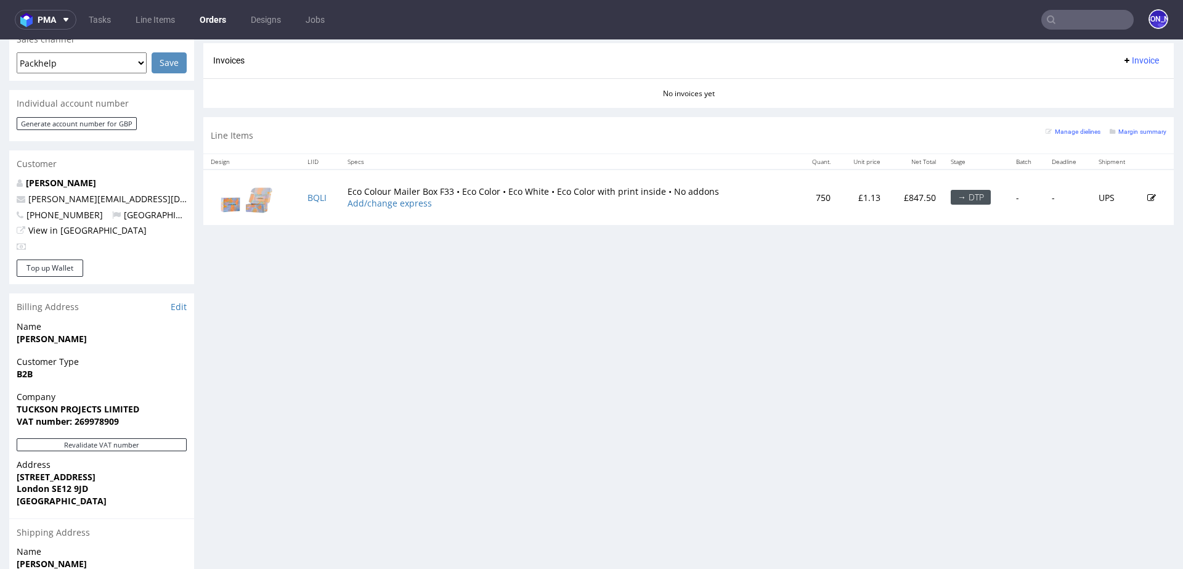
scroll to position [420, 0]
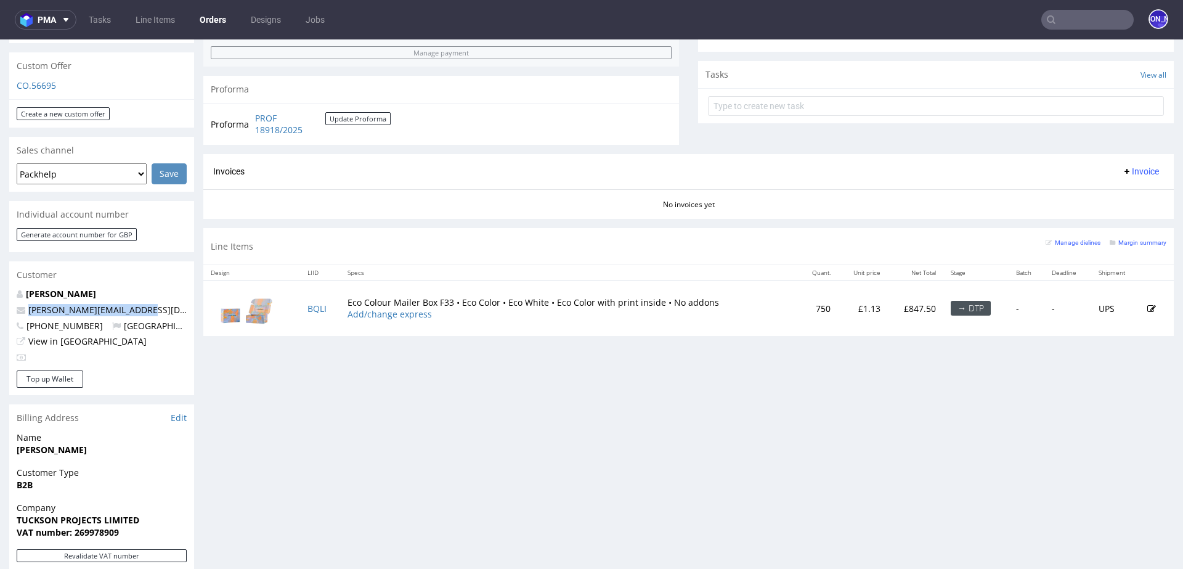
drag, startPoint x: 148, startPoint y: 298, endPoint x: 22, endPoint y: 298, distance: 125.7
click at [22, 304] on p "[PERSON_NAME][EMAIL_ADDRESS][DOMAIN_NAME]" at bounding box center [102, 310] width 170 height 12
copy span "[PERSON_NAME][EMAIL_ADDRESS][DOMAIN_NAME]"
